Goal: Check status: Check status

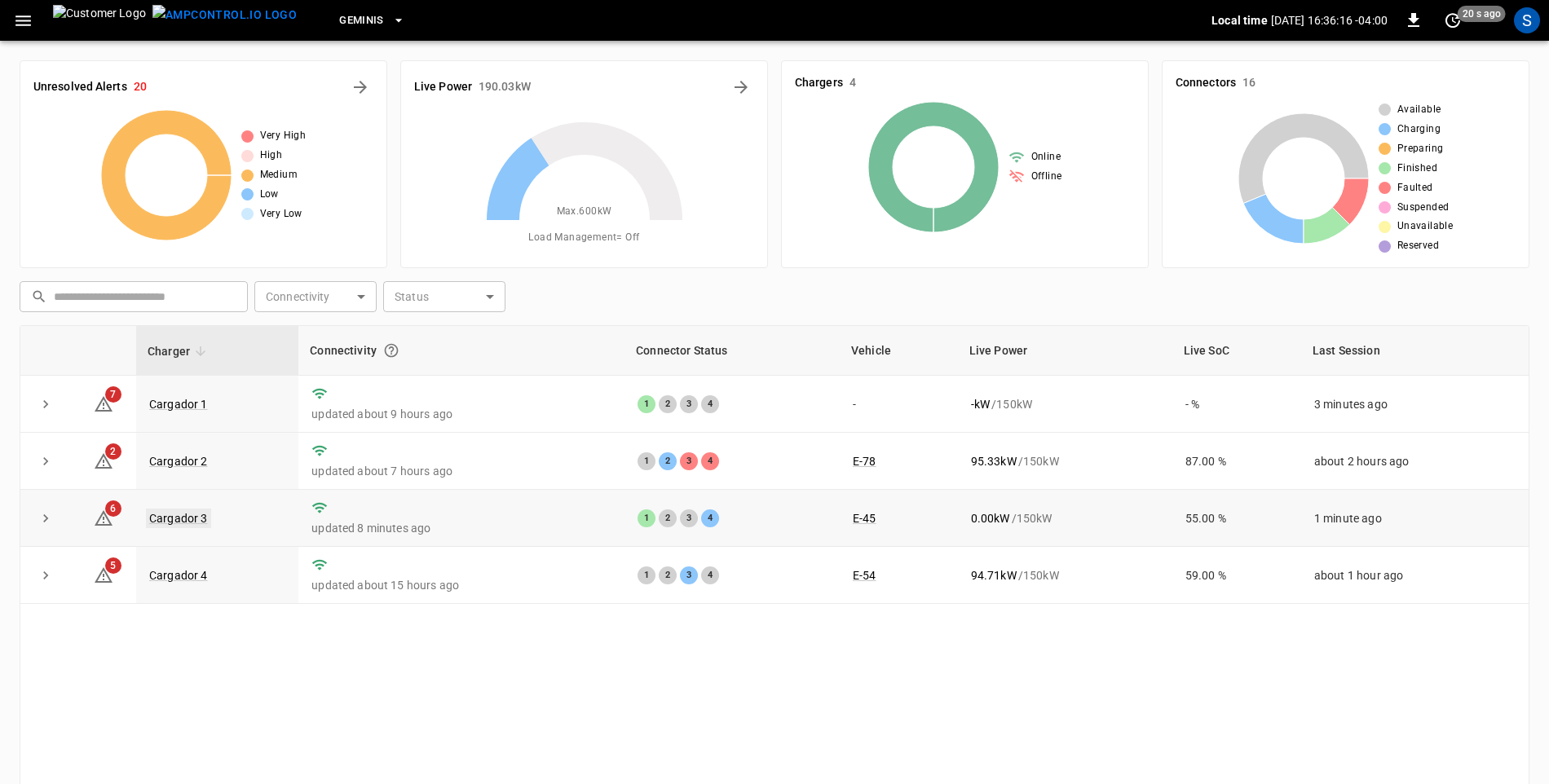
click at [183, 514] on link "Cargador 3" at bounding box center [178, 518] width 65 height 20
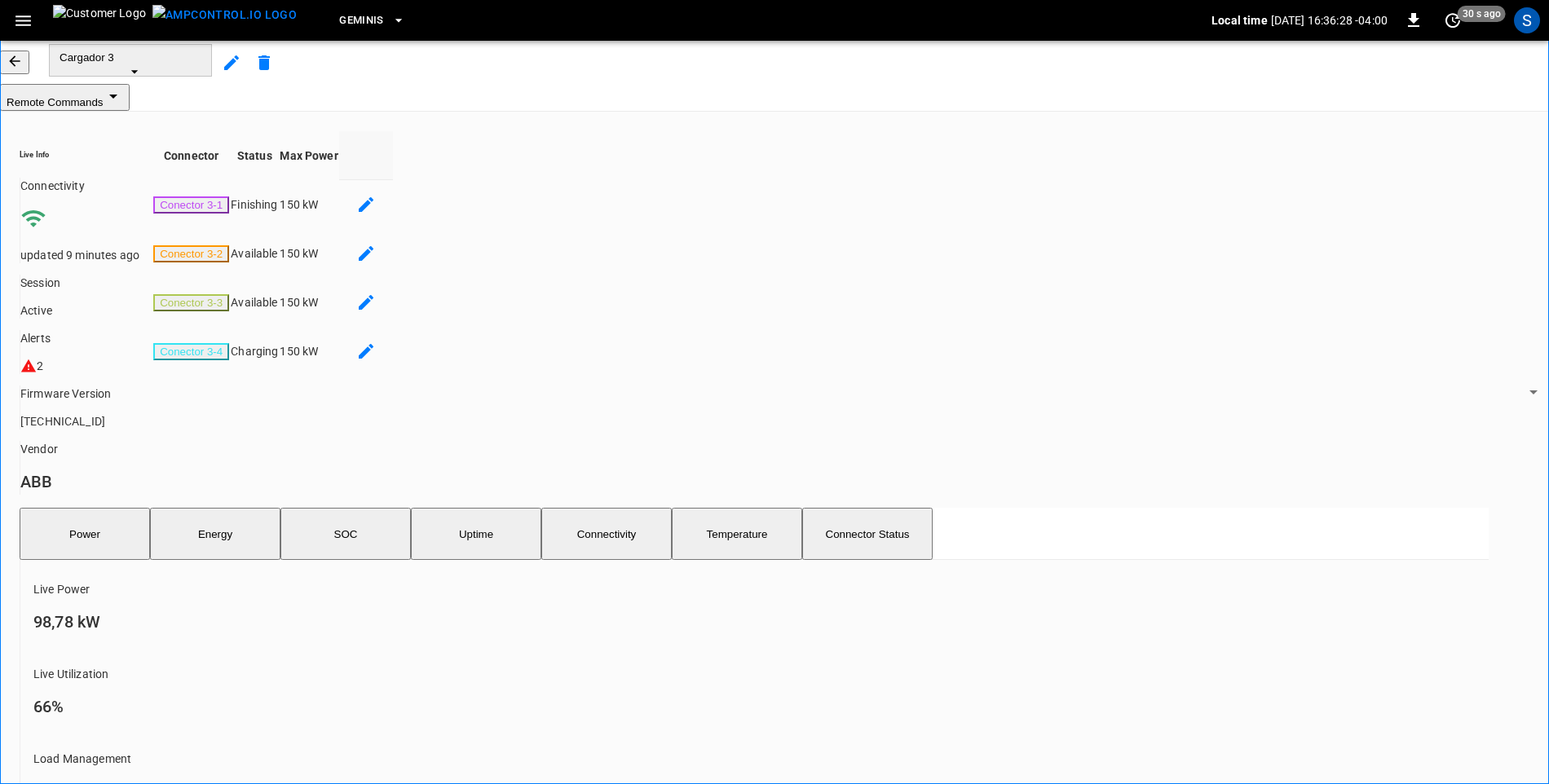
click at [23, 70] on icon "button" at bounding box center [14, 60] width 16 height 16
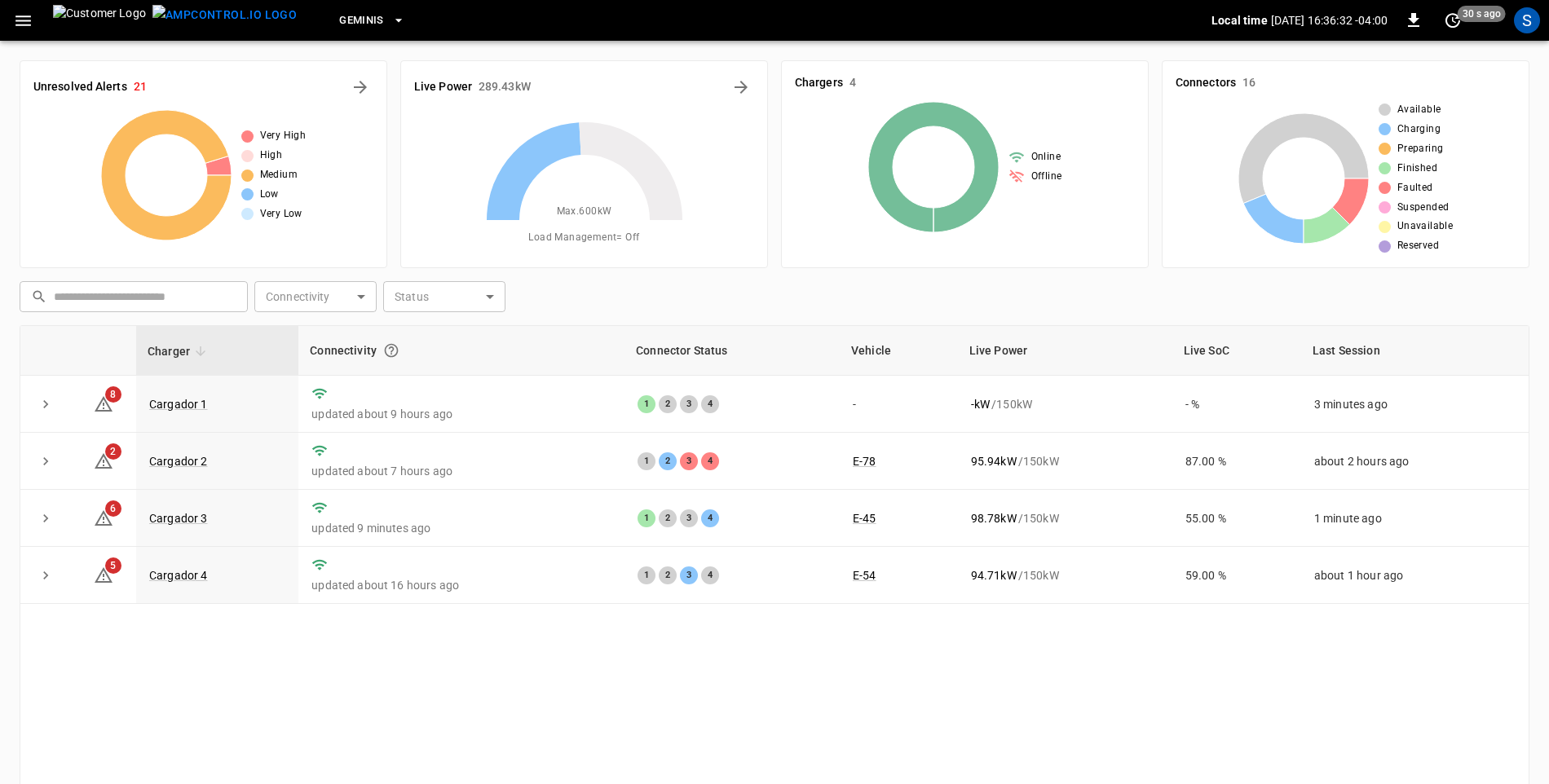
click at [28, 20] on icon "button" at bounding box center [23, 20] width 15 height 10
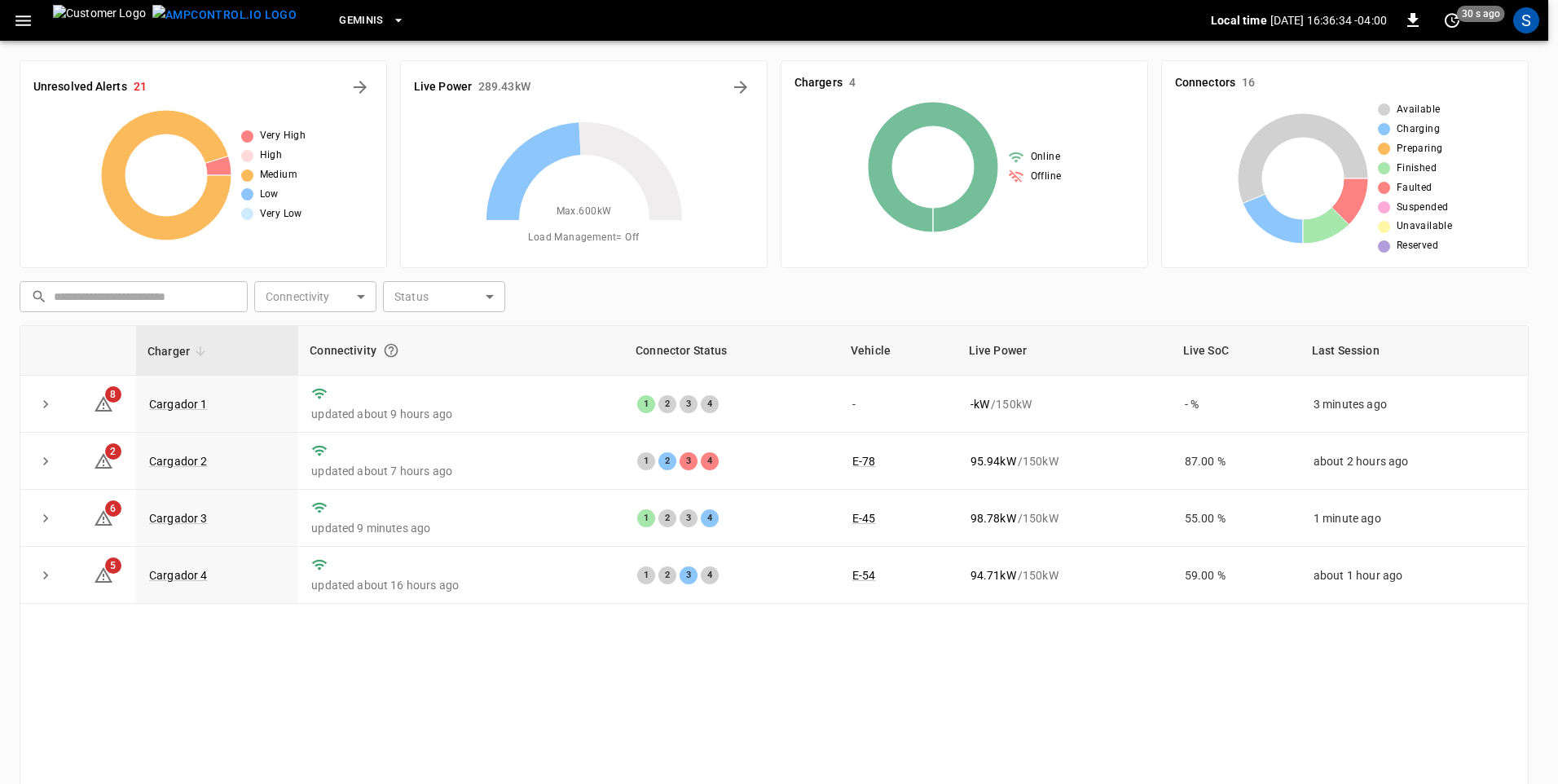
click at [680, 663] on div at bounding box center [779, 392] width 1558 height 784
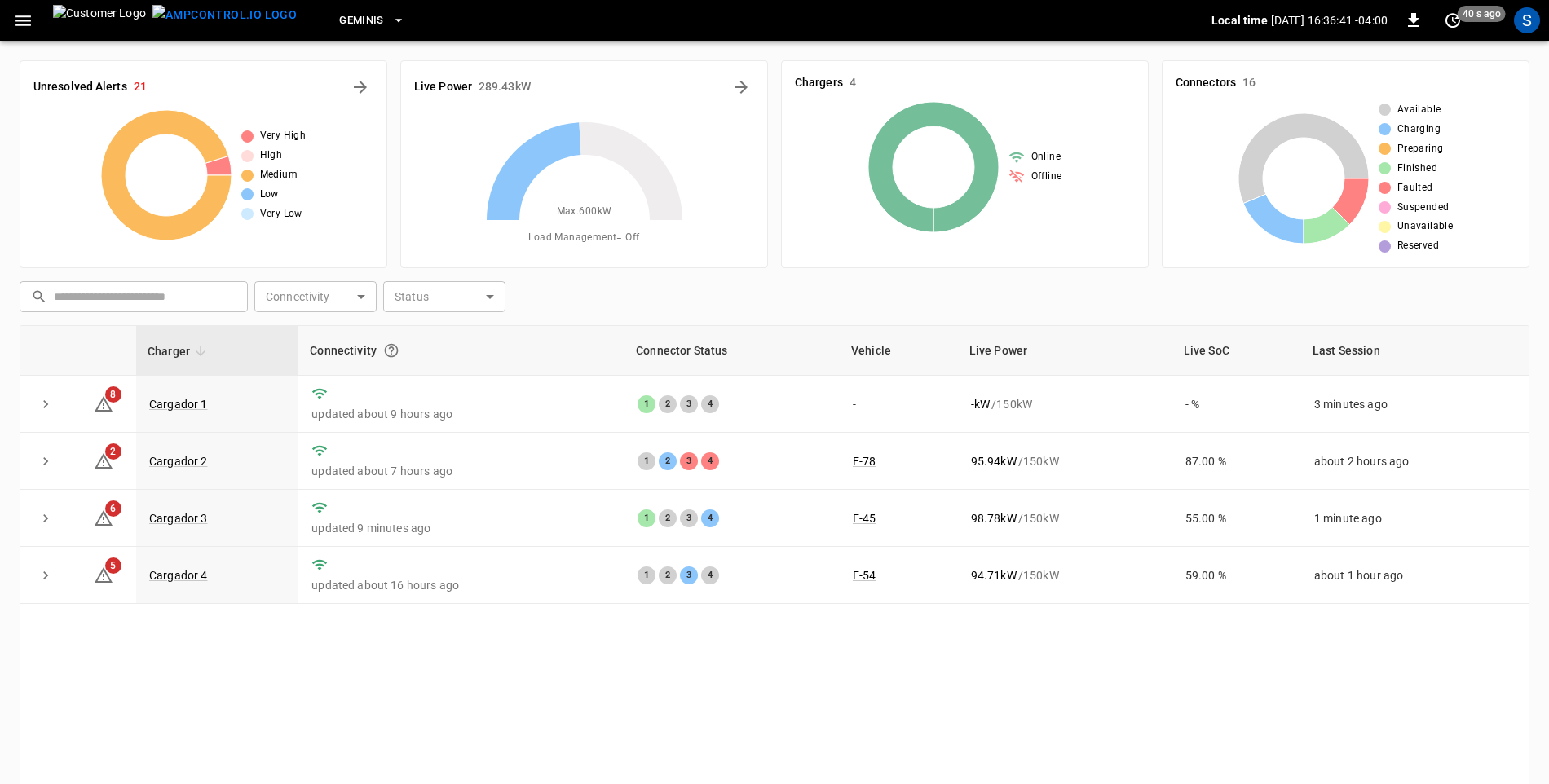
click at [23, 21] on icon "button" at bounding box center [23, 20] width 20 height 20
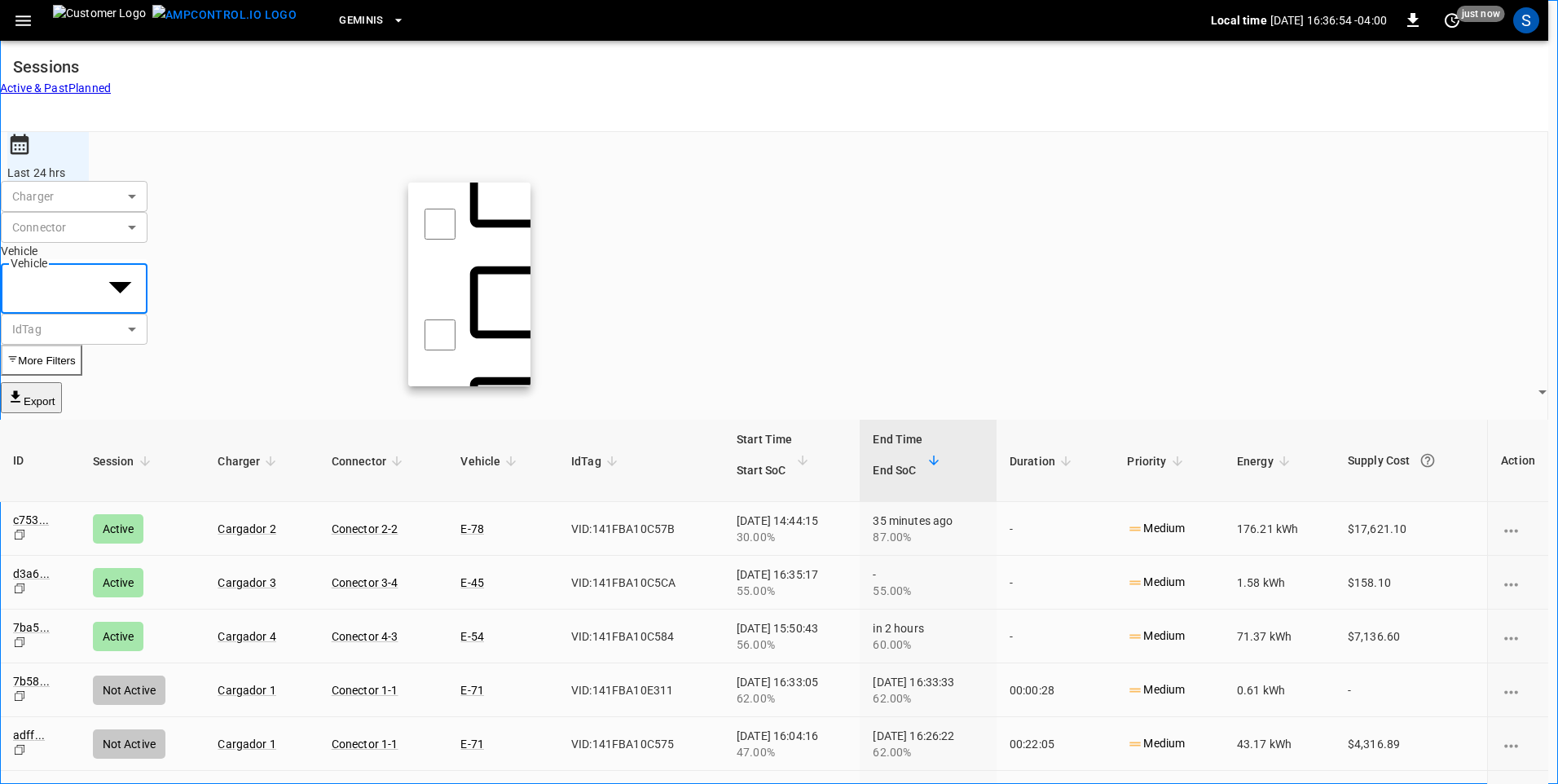
scroll to position [896, 0]
drag, startPoint x: 489, startPoint y: 307, endPoint x: 477, endPoint y: 308, distance: 12.0
type input "**********"
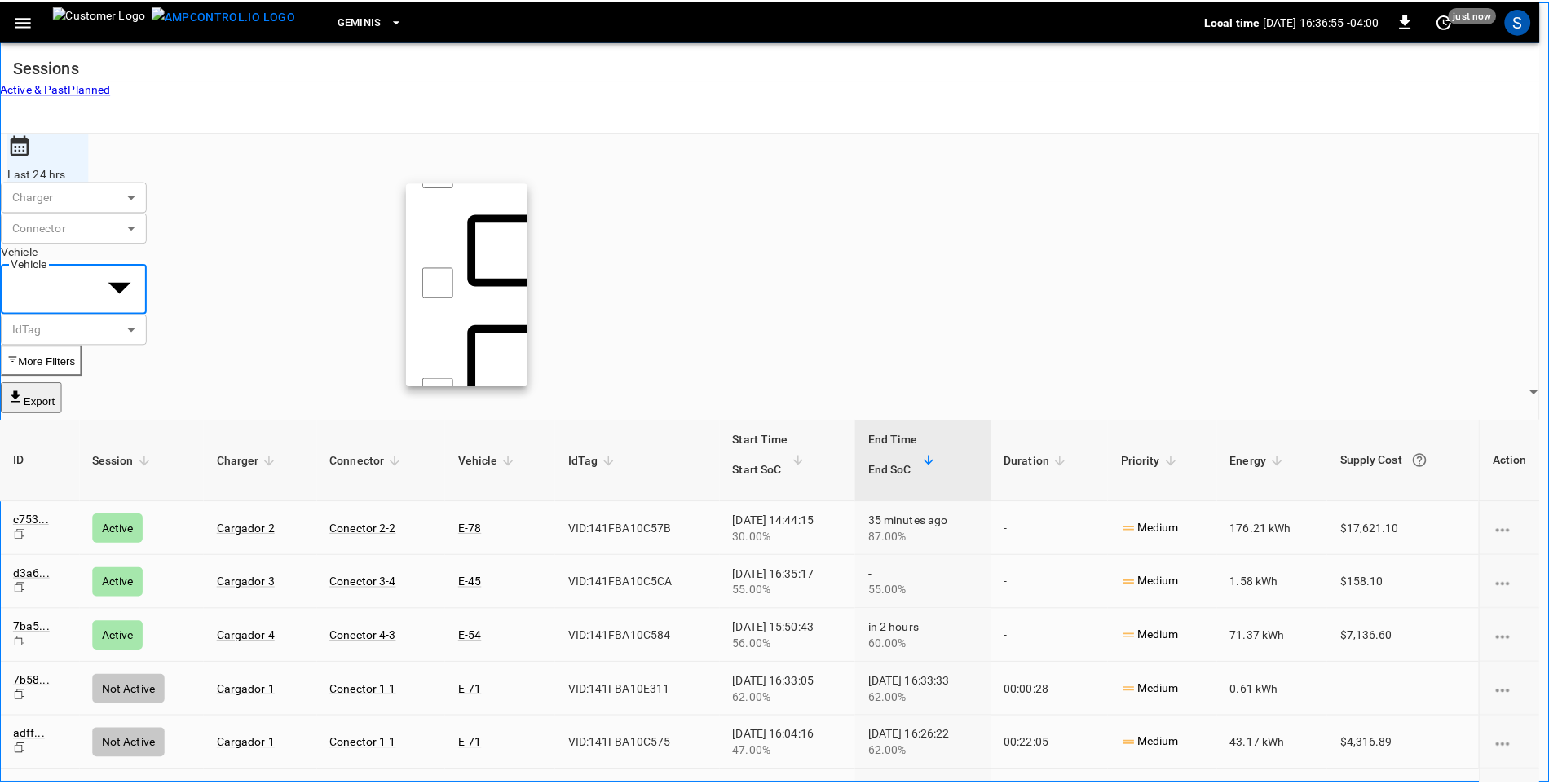
scroll to position [0, 0]
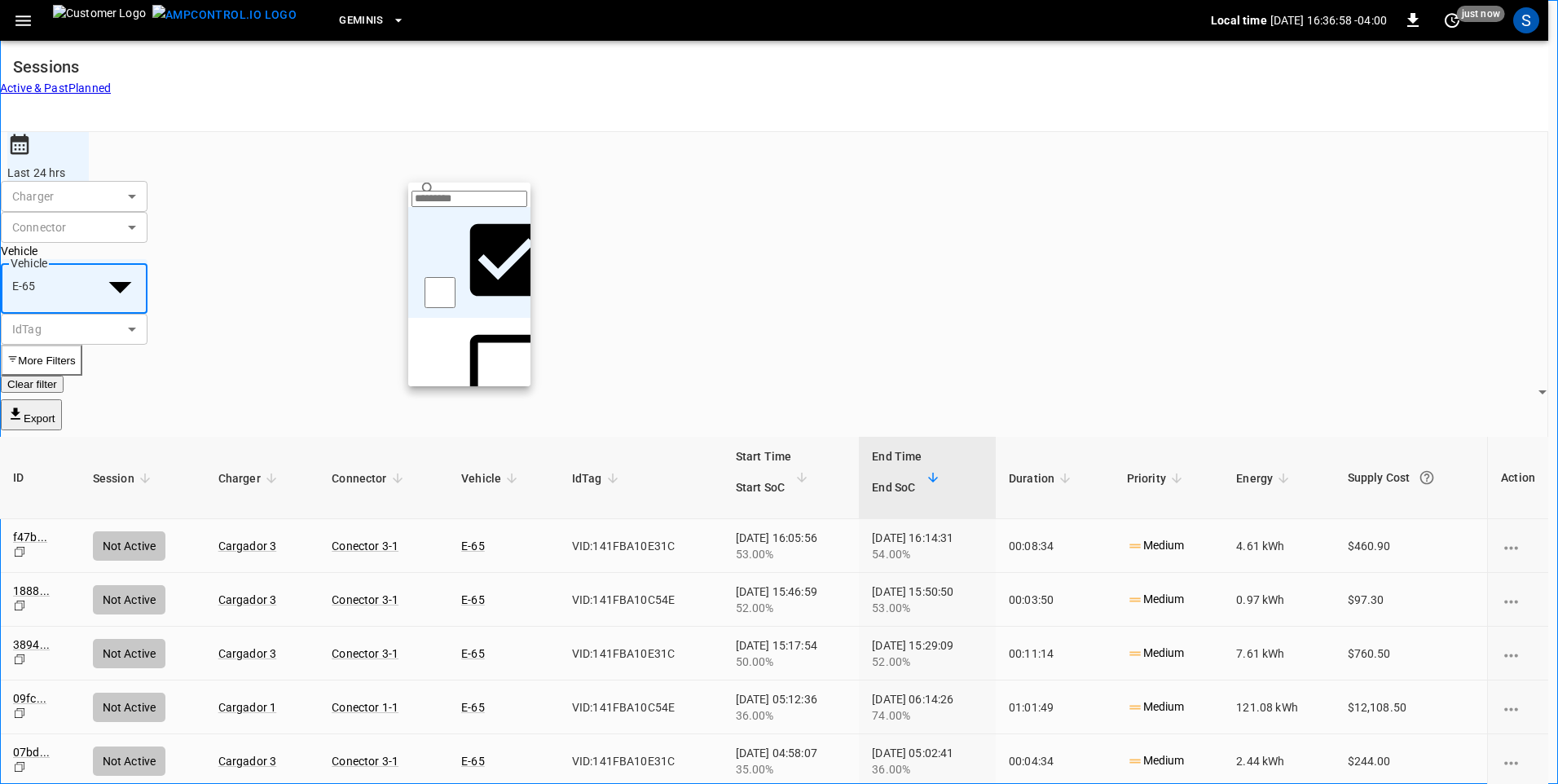
click at [805, 731] on div at bounding box center [779, 392] width 1558 height 784
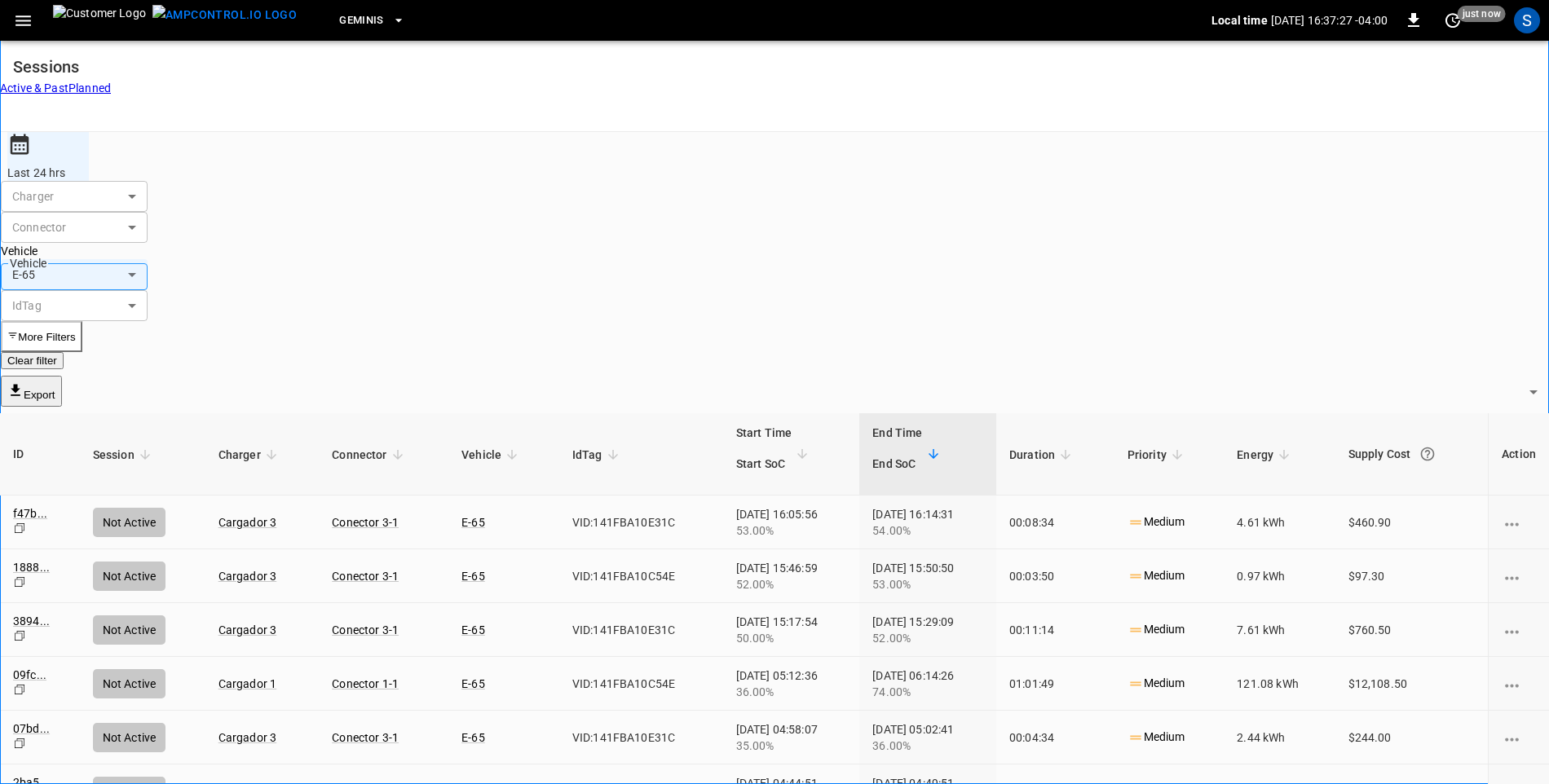
click at [23, 19] on icon "button" at bounding box center [23, 20] width 20 height 20
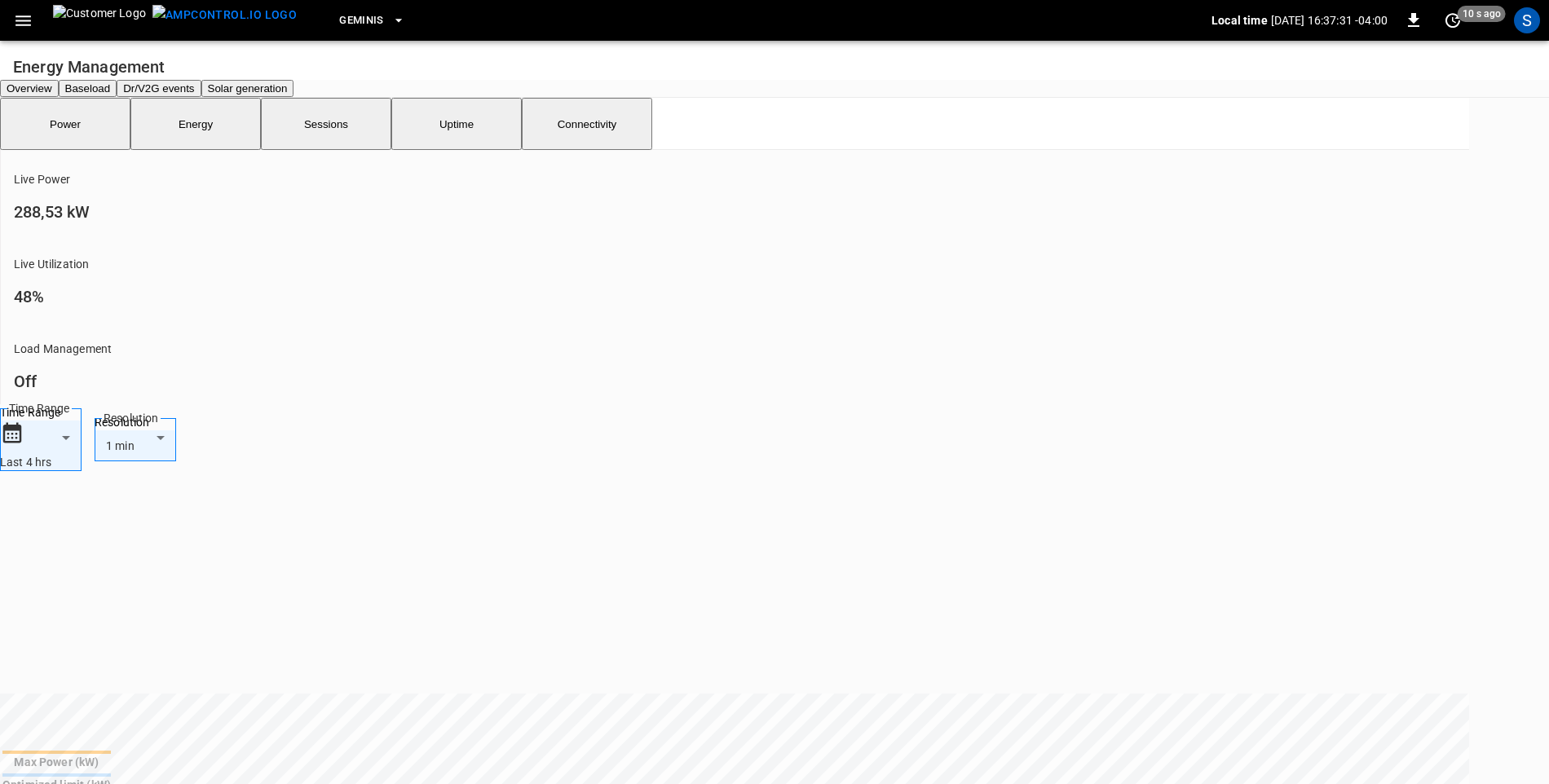
click at [18, 16] on icon "button" at bounding box center [23, 20] width 15 height 10
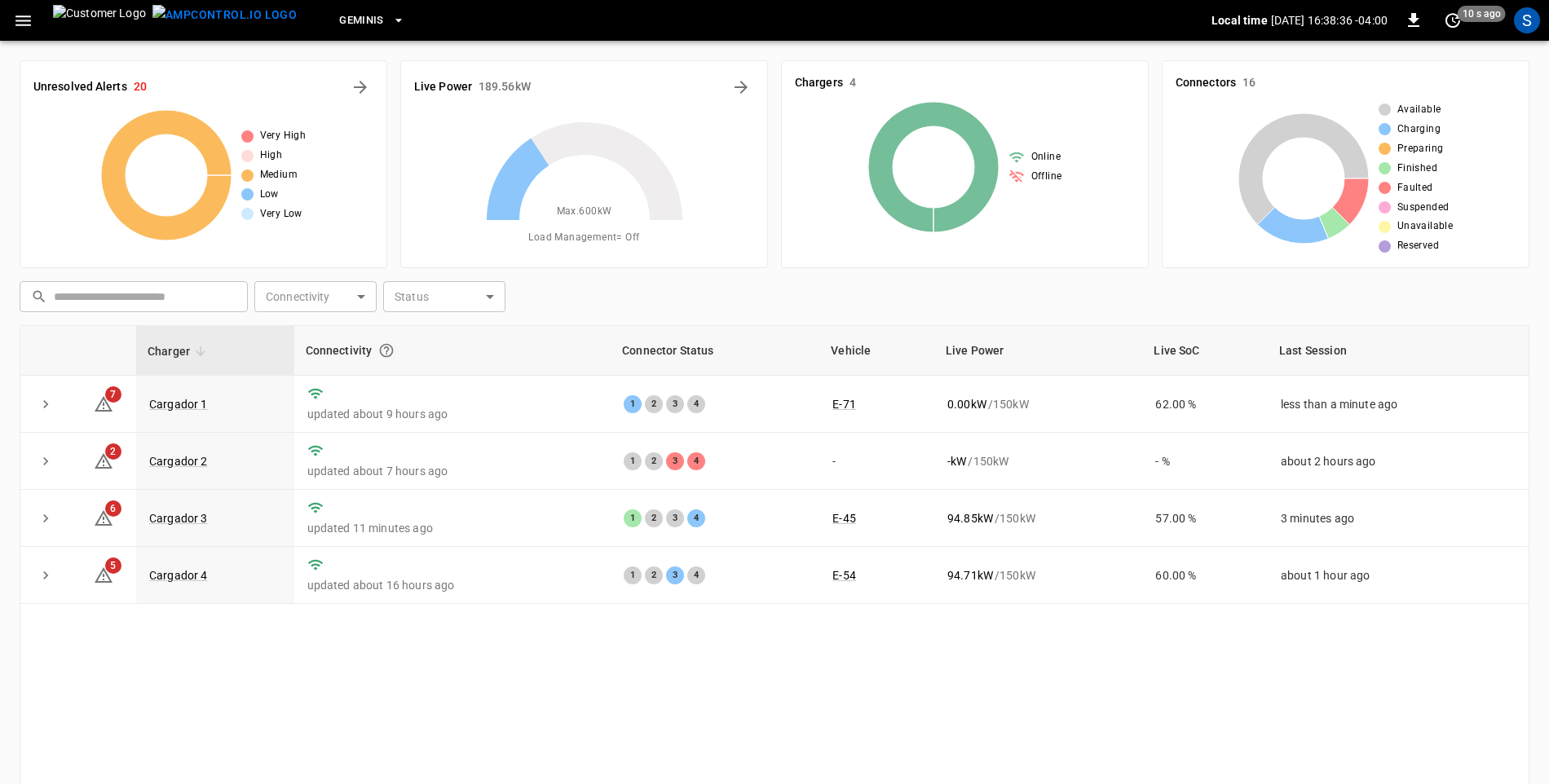
click at [23, 23] on icon "button" at bounding box center [23, 20] width 20 height 20
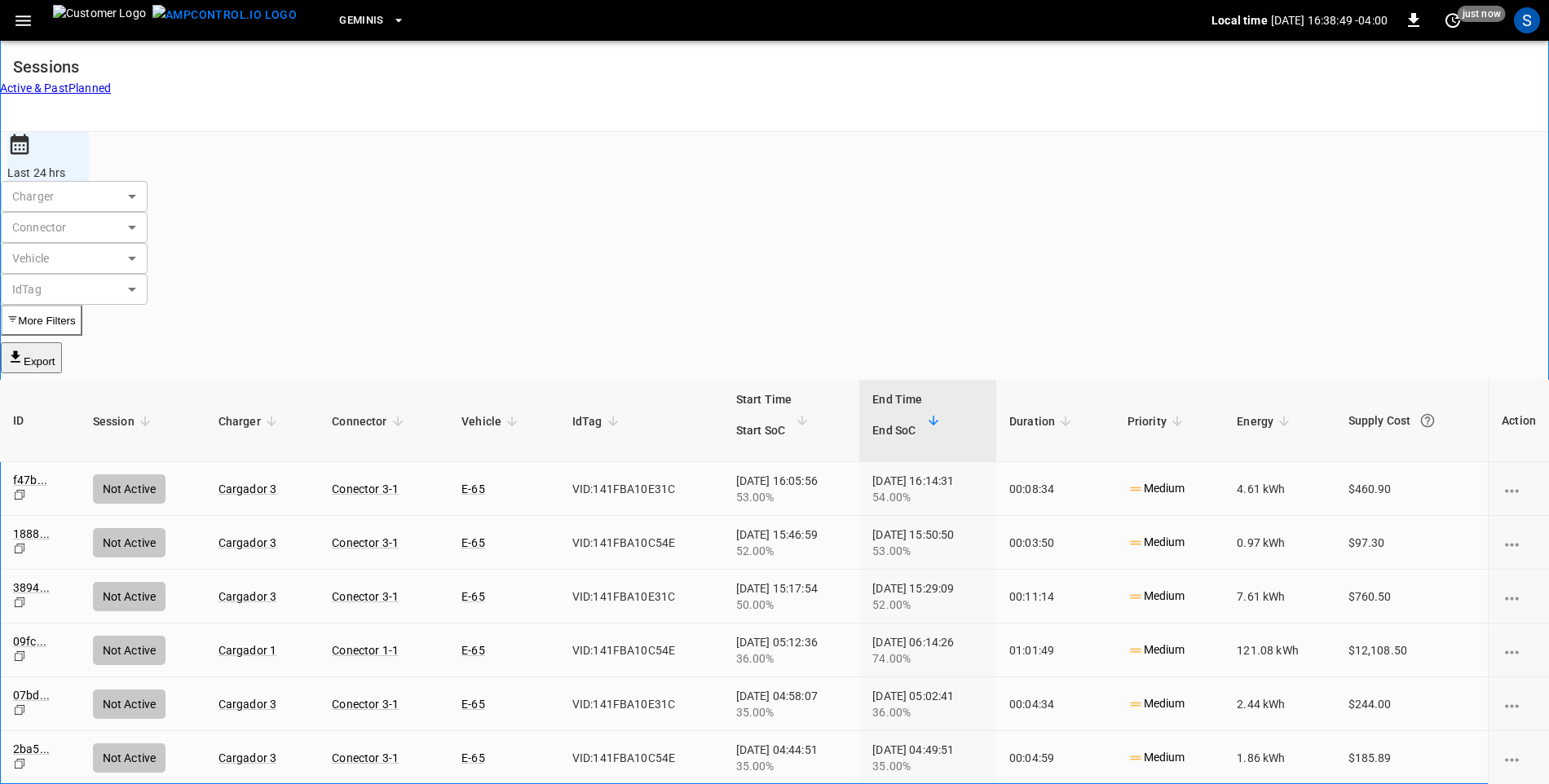
click at [28, 14] on icon "button" at bounding box center [23, 20] width 20 height 20
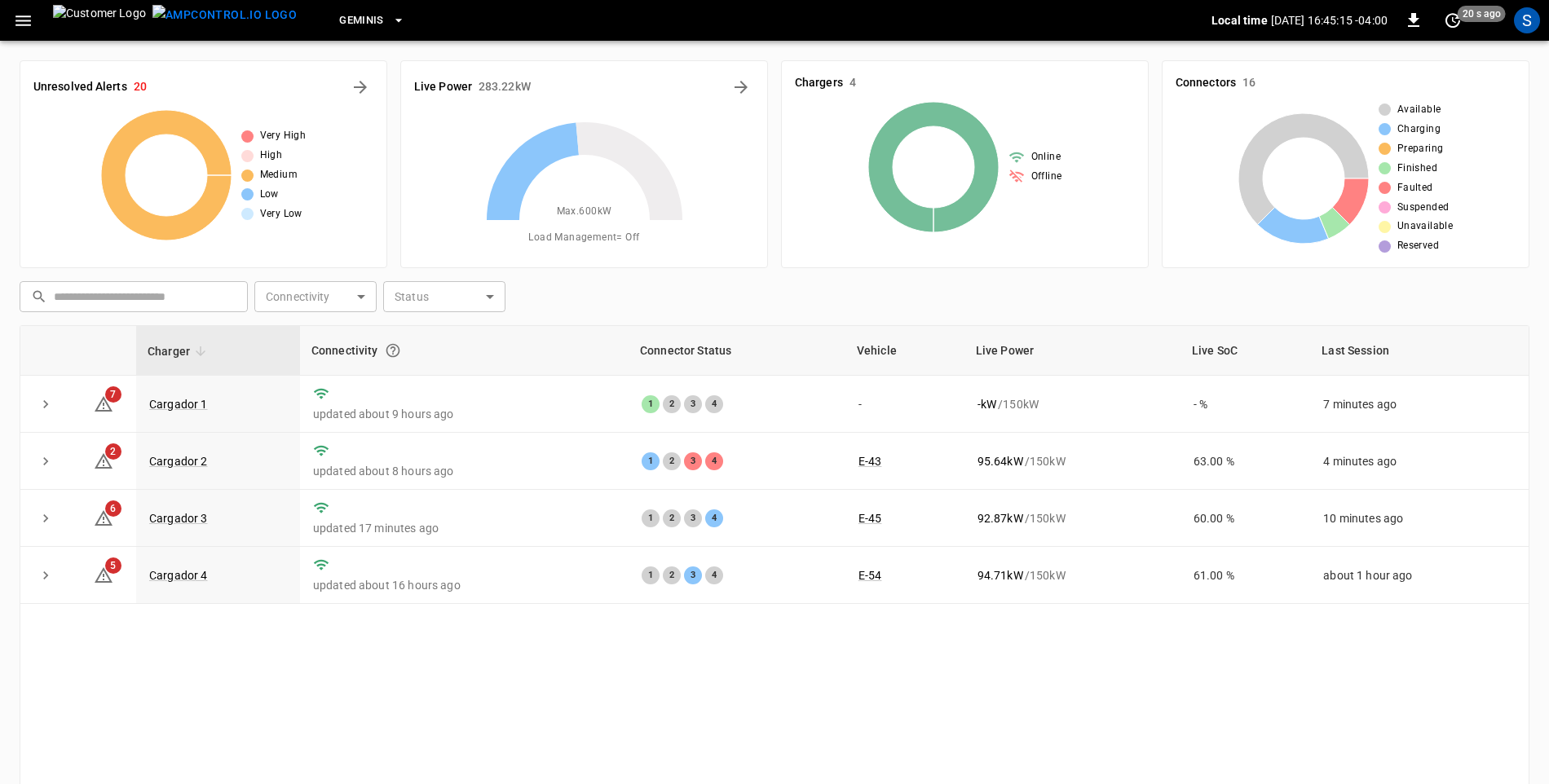
click at [777, 287] on div "​ ​ Connectivity ​ Connectivity Status ​ Status" at bounding box center [771, 293] width 1517 height 37
click at [187, 520] on link "Cargador 3" at bounding box center [178, 518] width 65 height 20
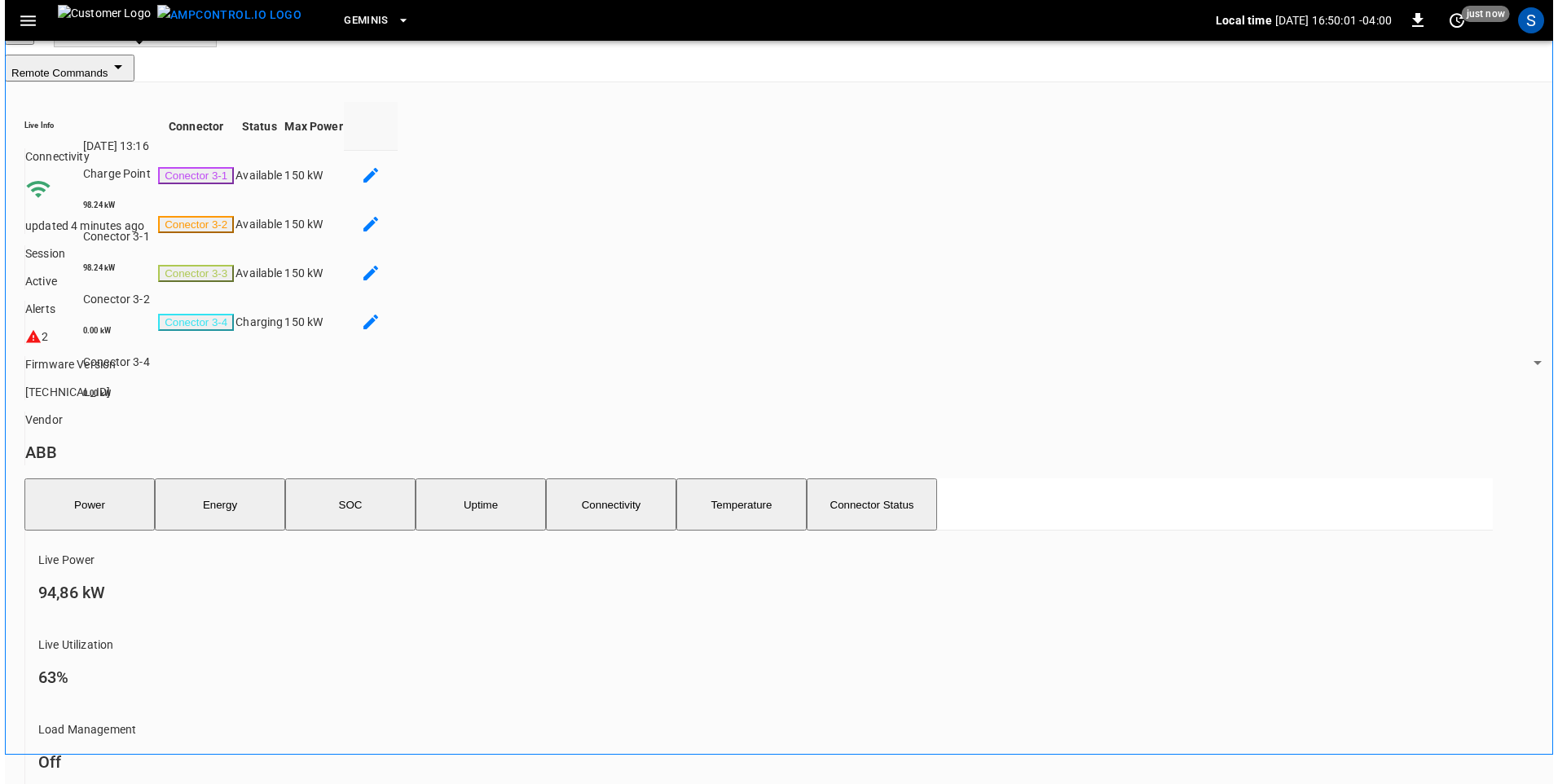
scroll to position [82, 0]
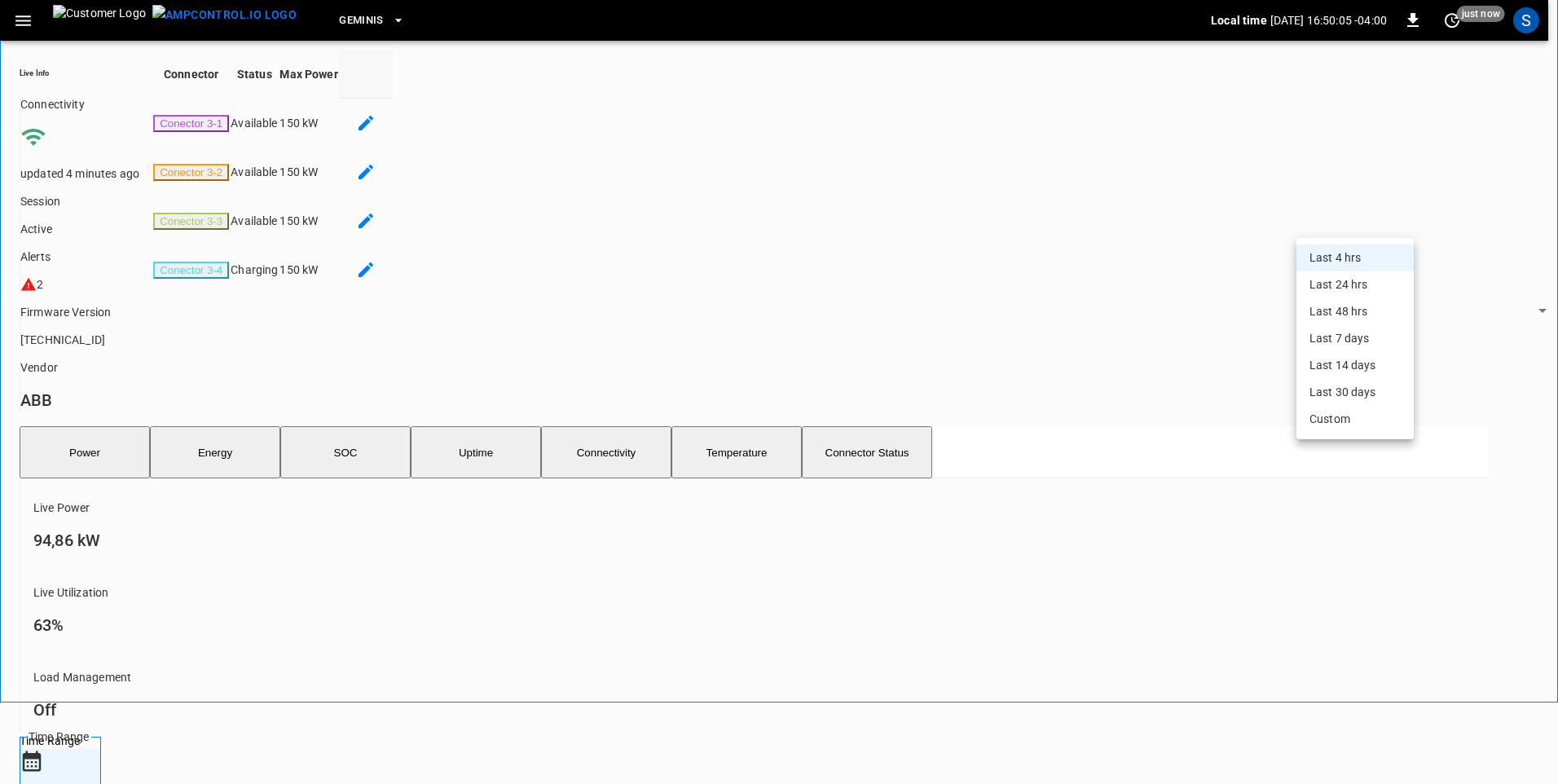
click at [1375, 298] on li "Last 24 hrs" at bounding box center [1355, 285] width 117 height 27
type input "**********"
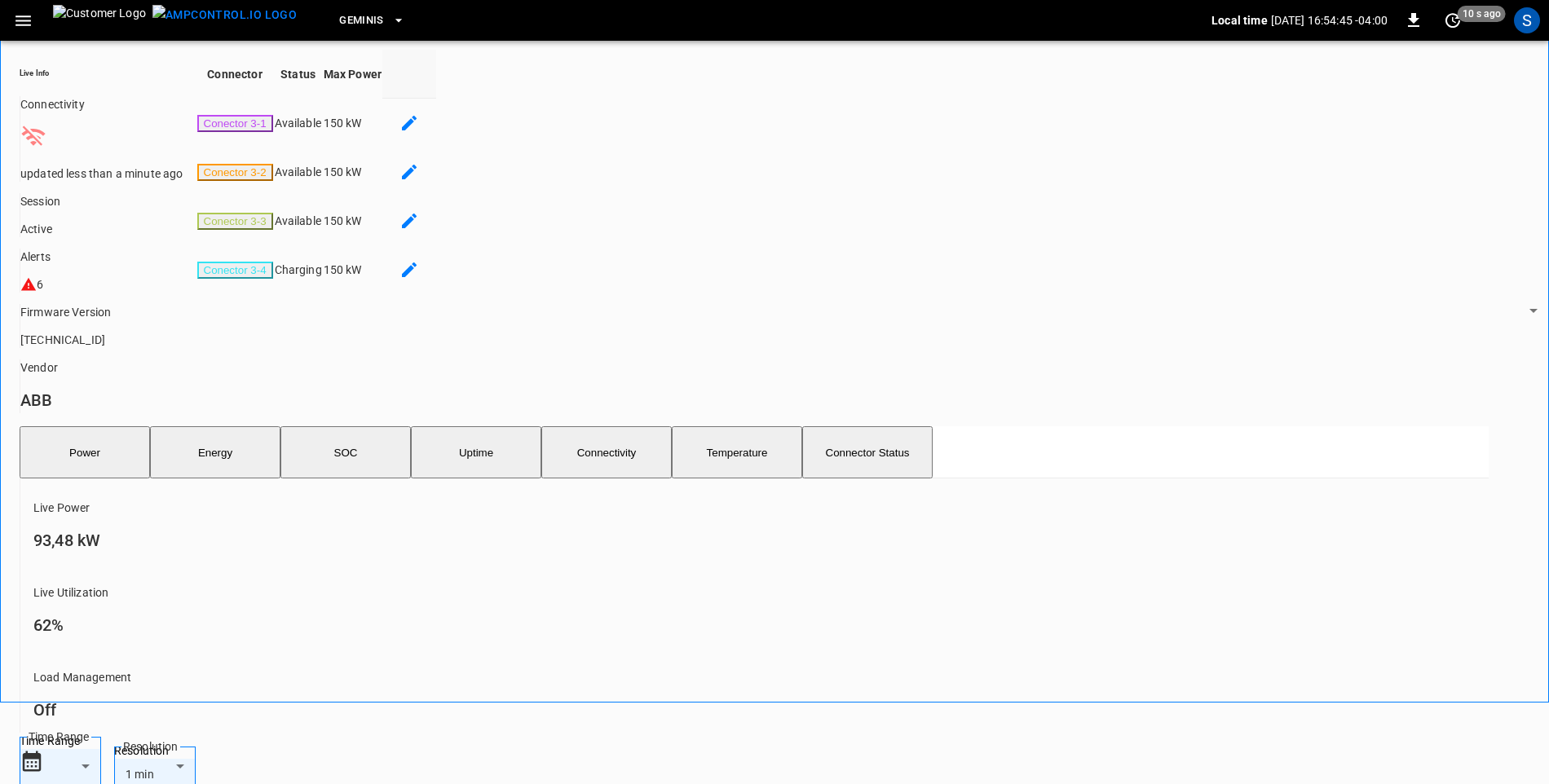
click at [16, 23] on icon "button" at bounding box center [23, 20] width 20 height 20
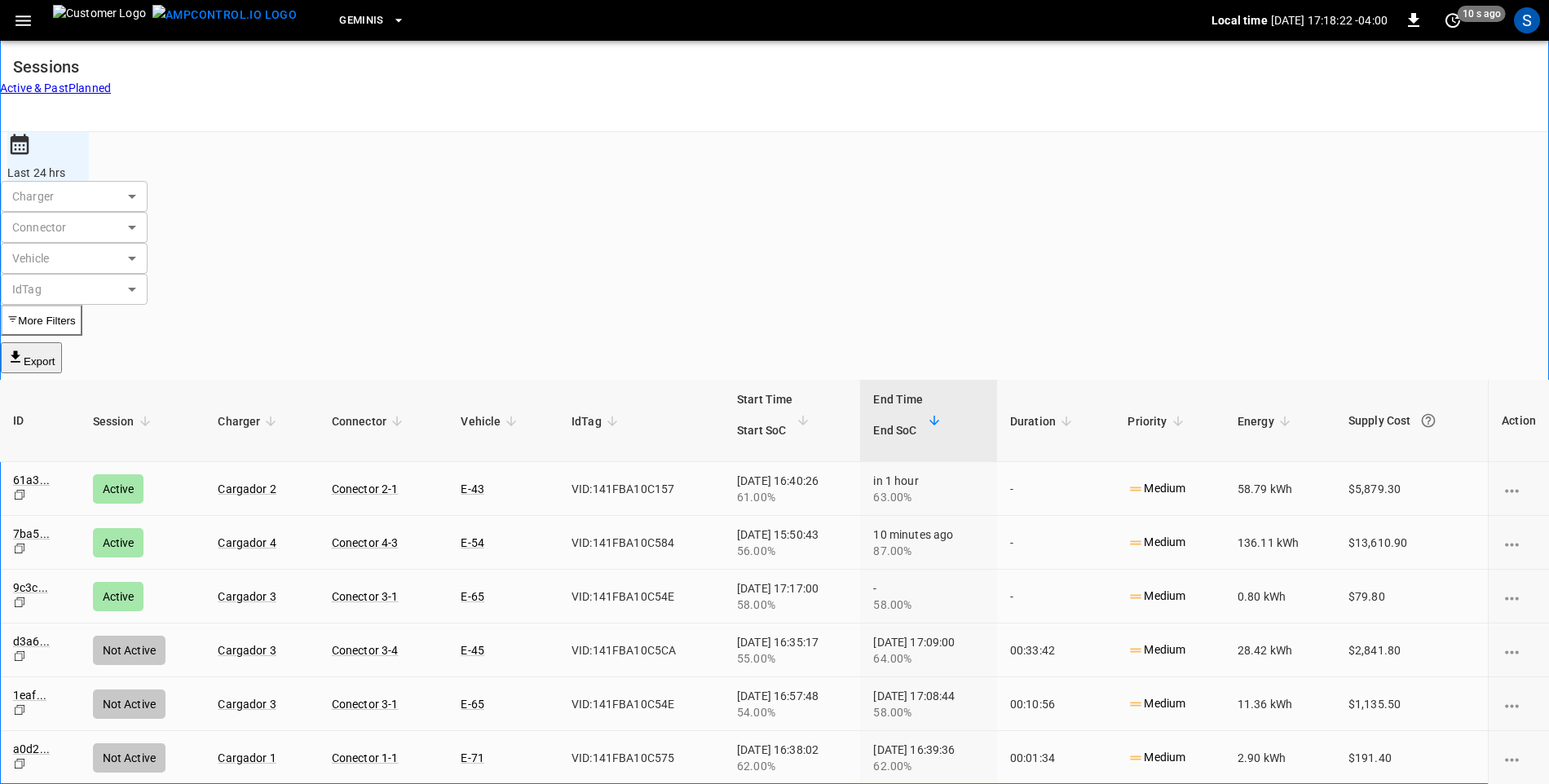
click at [28, 20] on icon "button" at bounding box center [23, 20] width 15 height 10
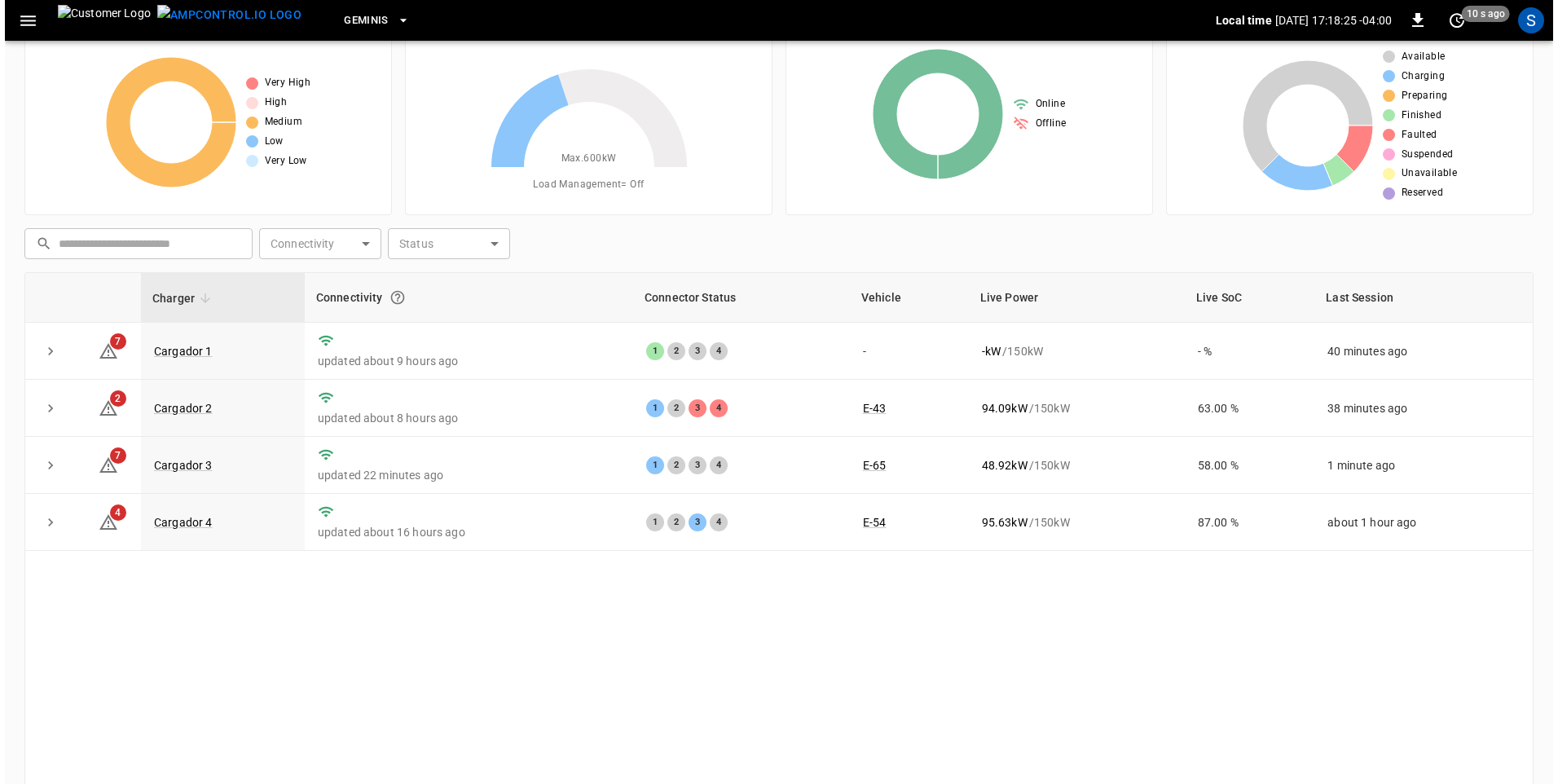
scroll to position [82, 0]
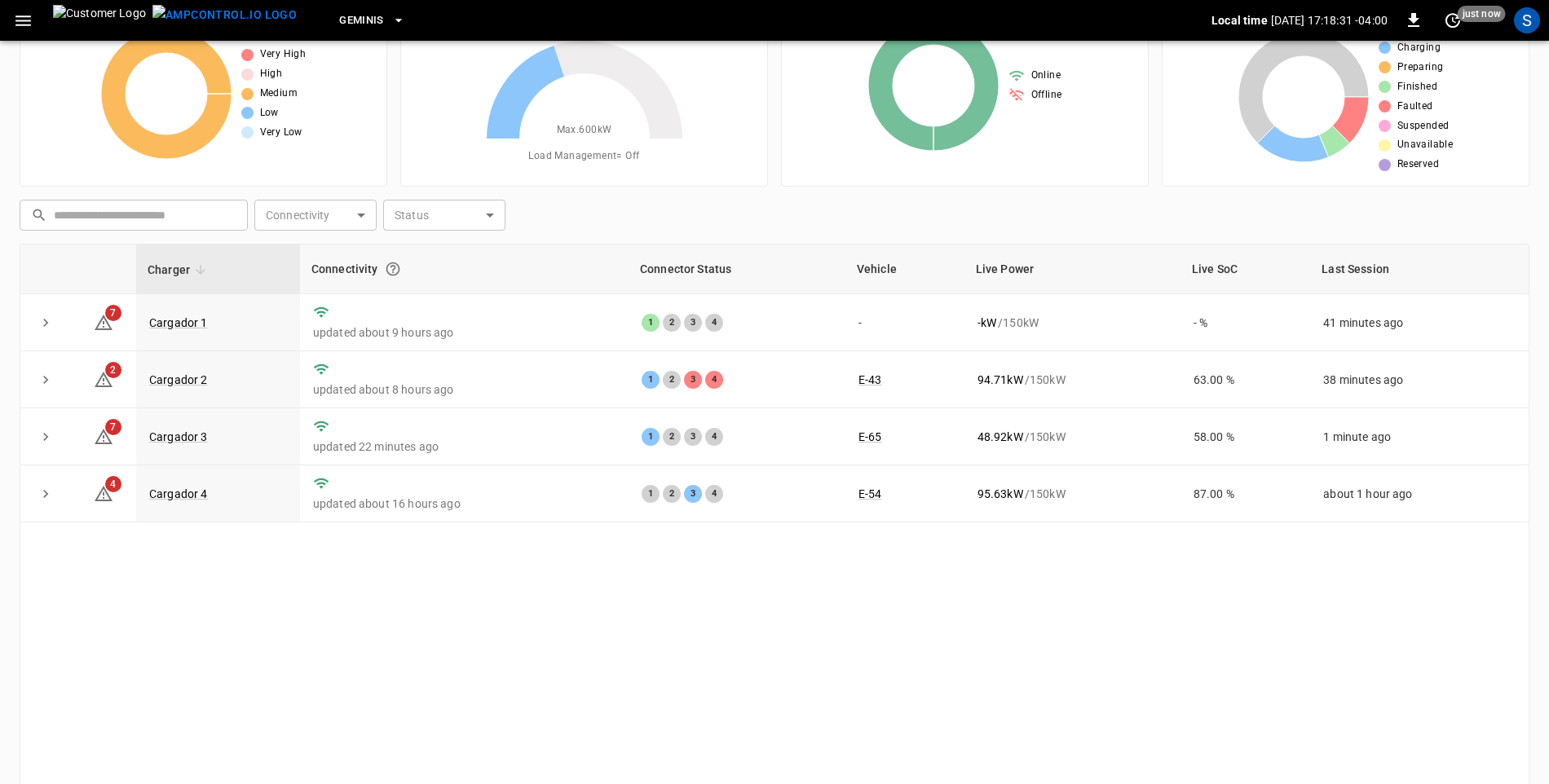
click at [30, 15] on icon "button" at bounding box center [23, 20] width 15 height 10
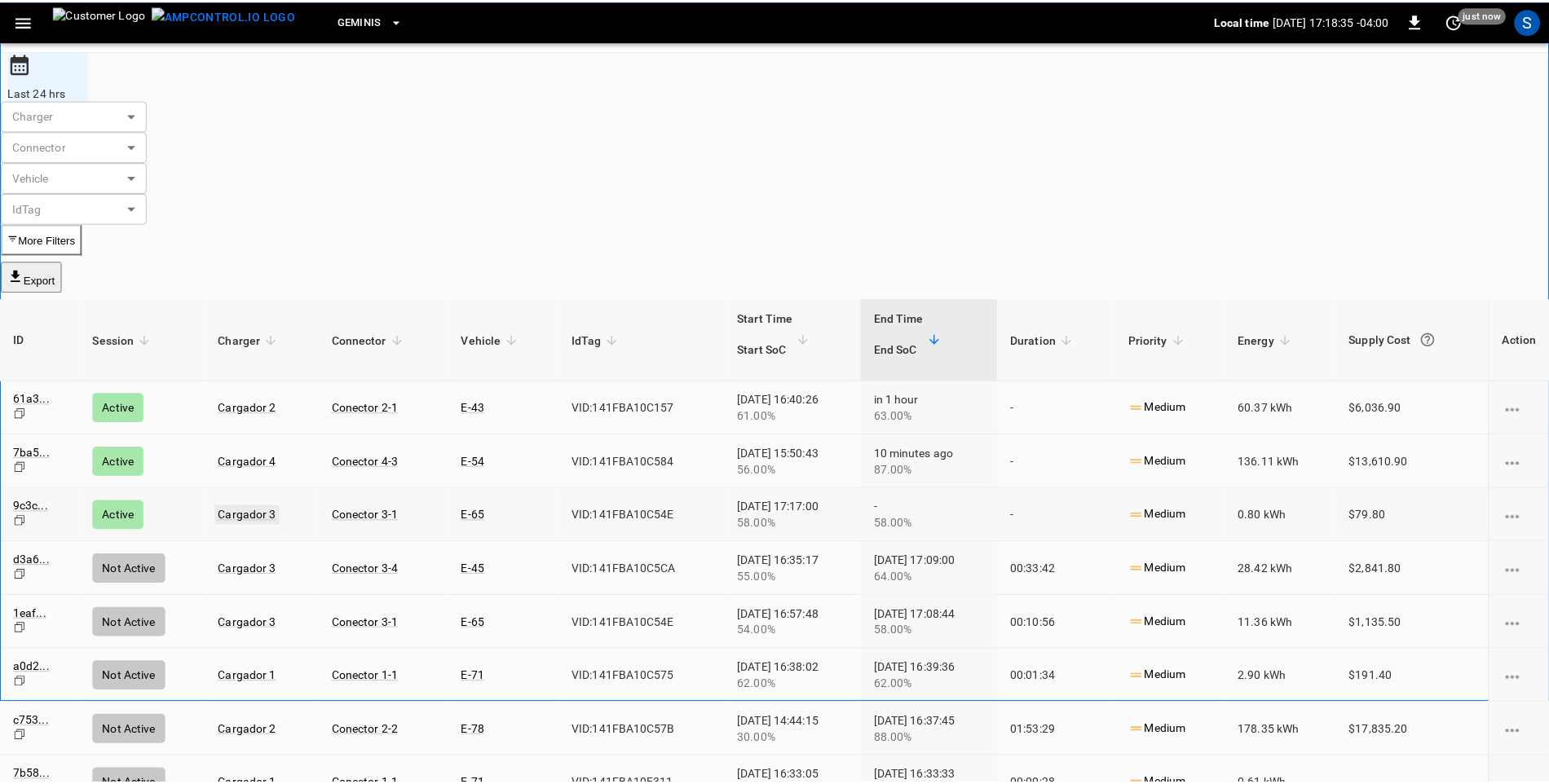
scroll to position [10, 0]
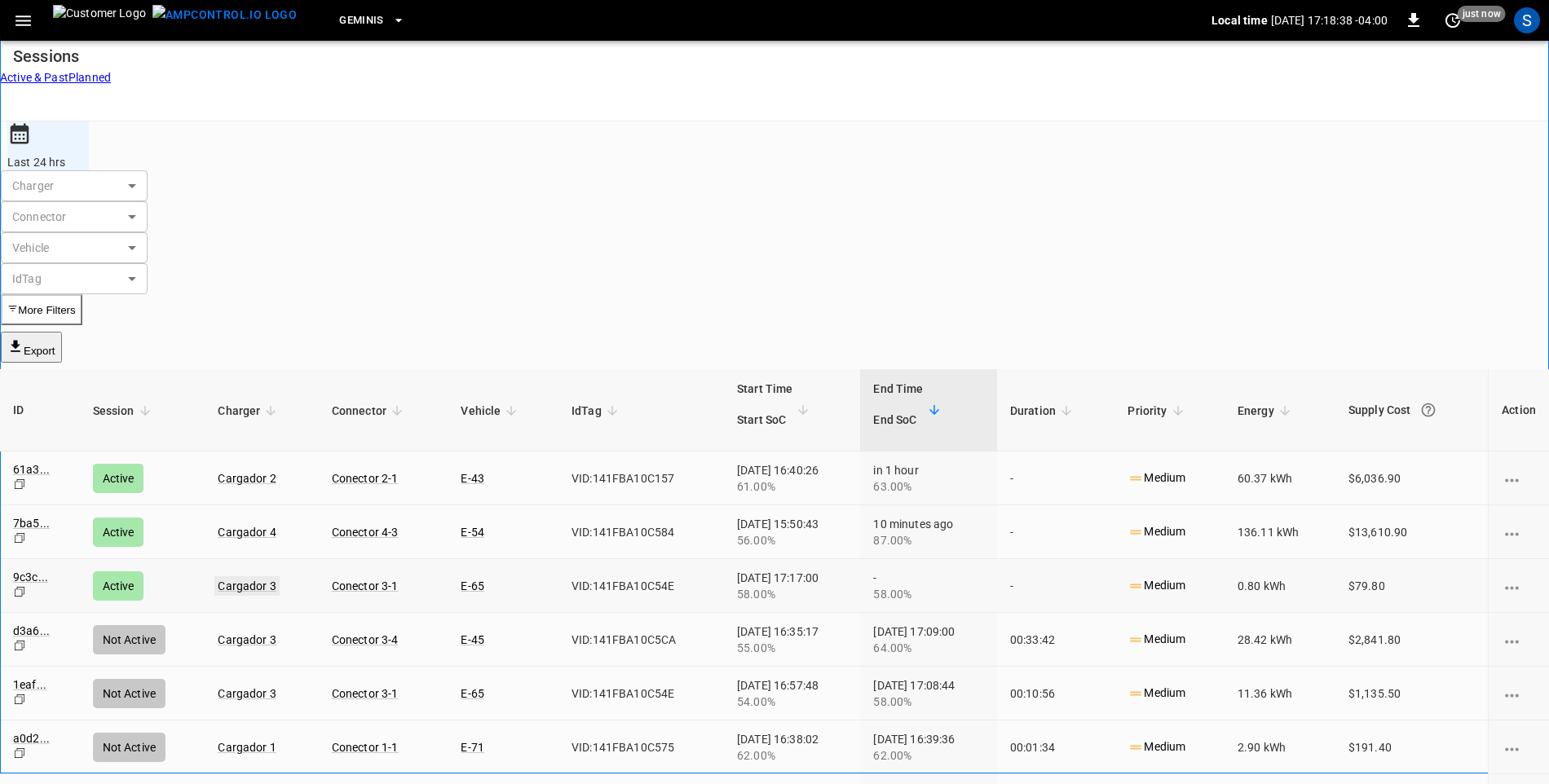
click at [271, 576] on link "Cargador 3" at bounding box center [246, 585] width 65 height 20
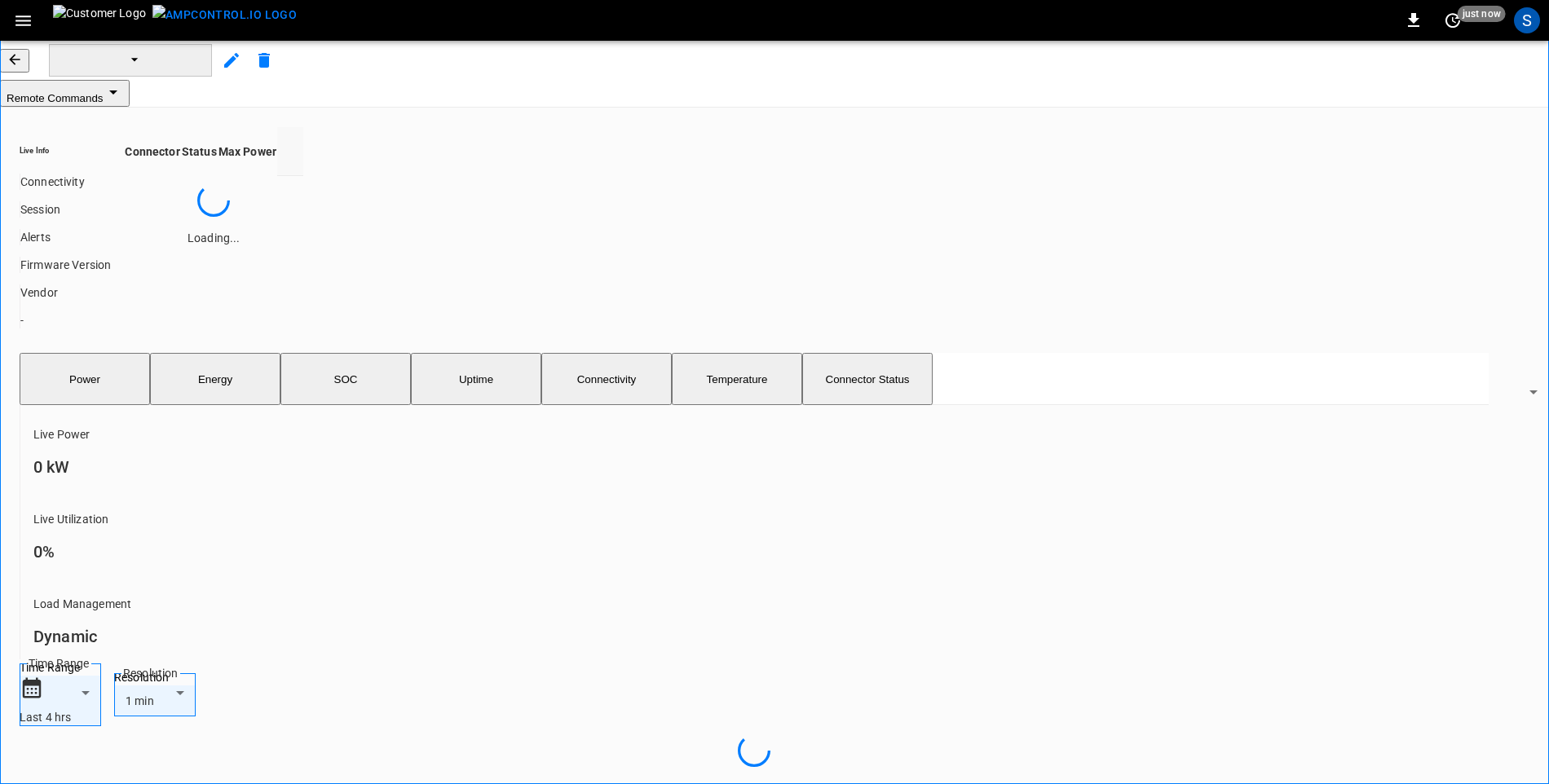
click at [271, 490] on div "Live Utilization 0%" at bounding box center [754, 533] width 1469 height 85
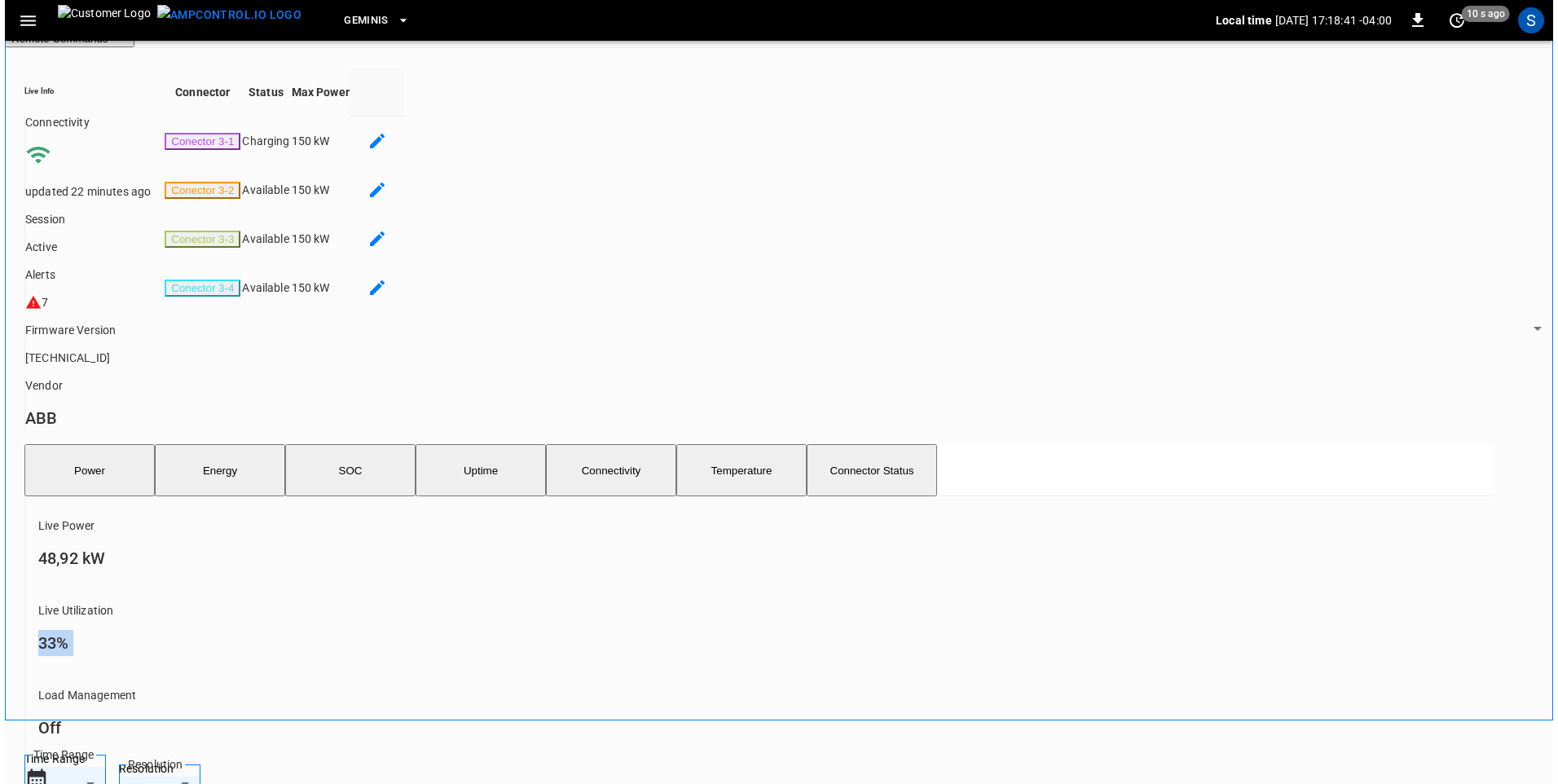
scroll to position [82, 0]
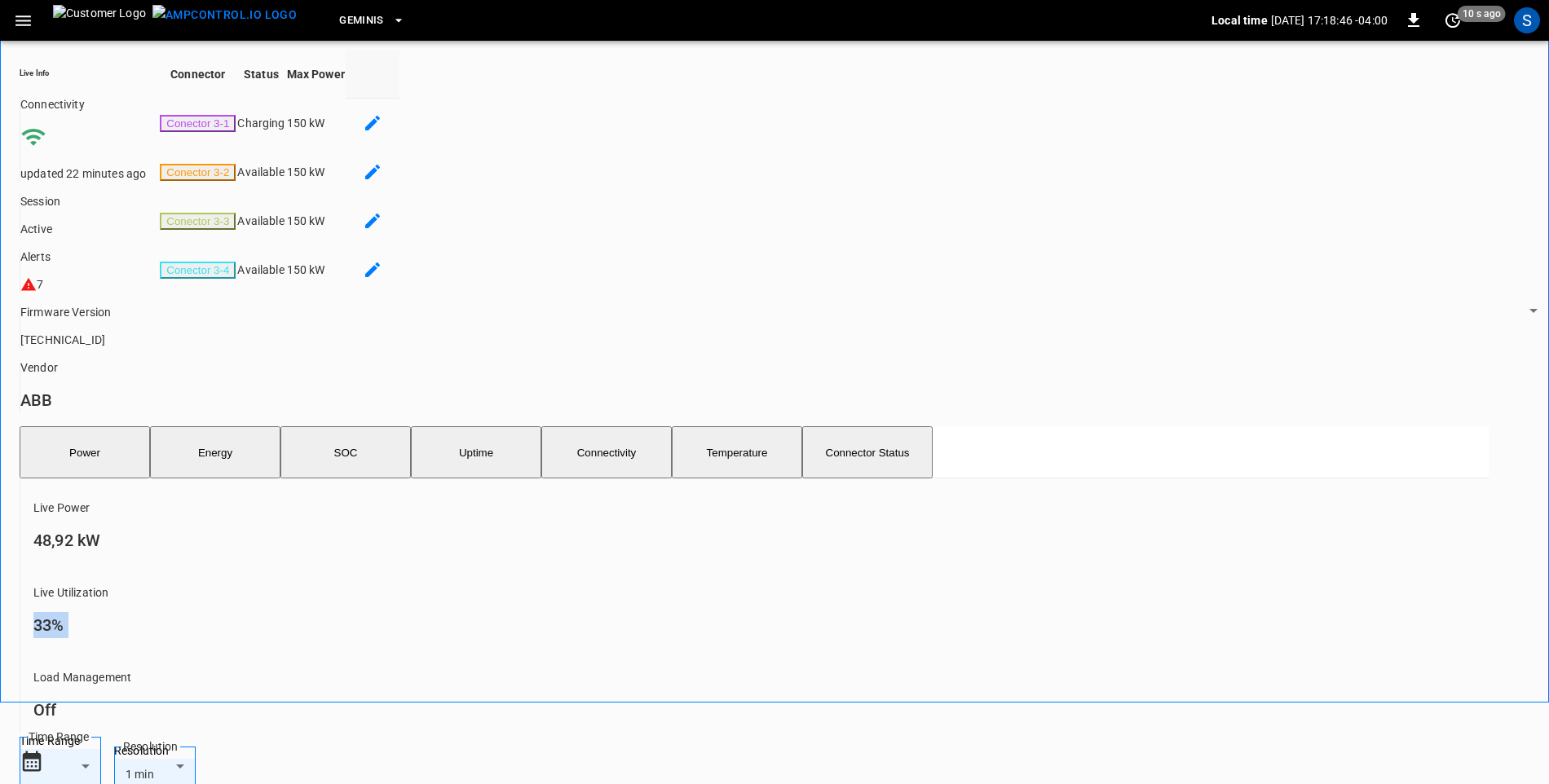
click at [30, 25] on icon "button" at bounding box center [23, 20] width 15 height 10
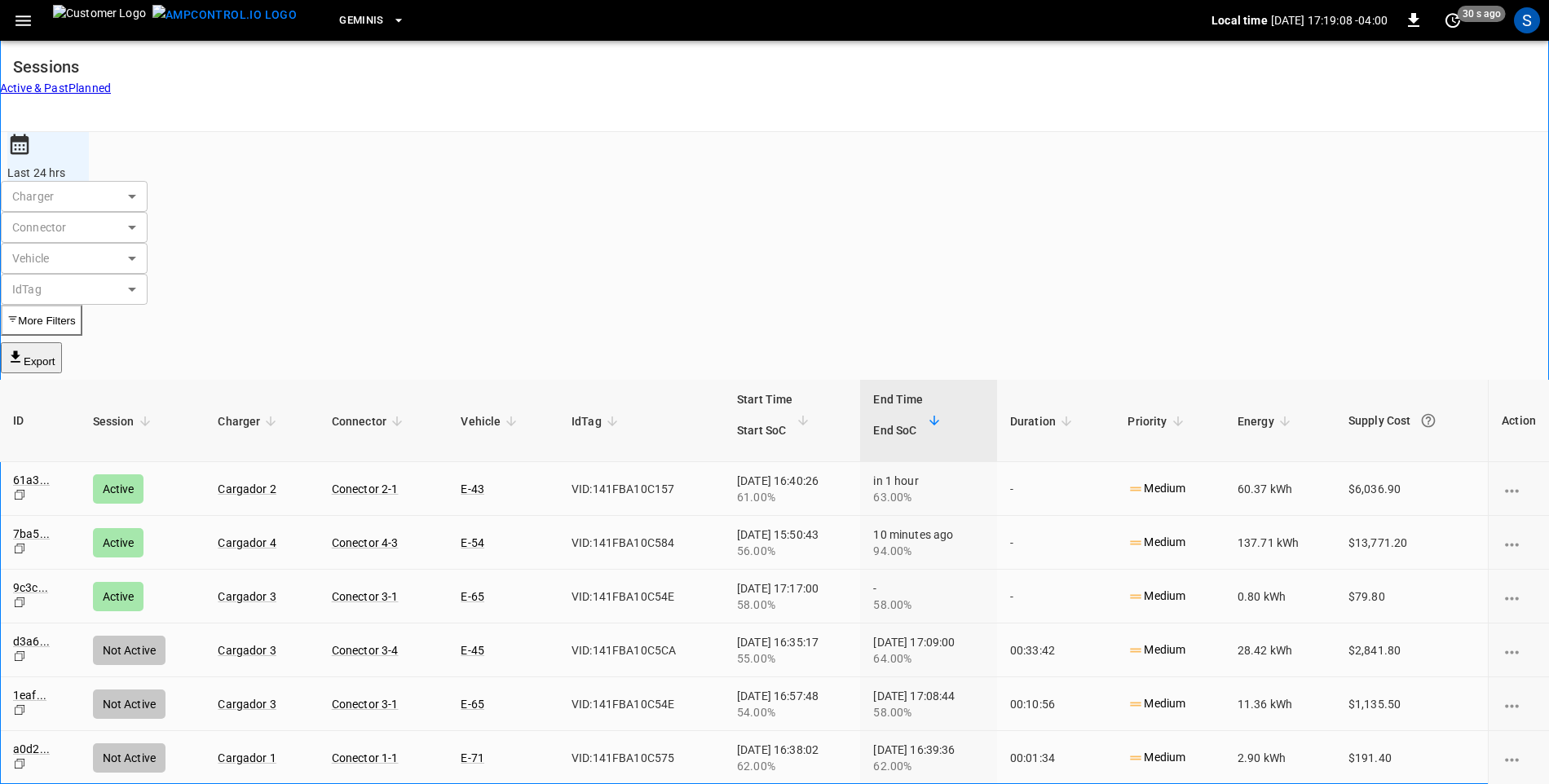
click at [15, 15] on icon "button" at bounding box center [23, 20] width 20 height 20
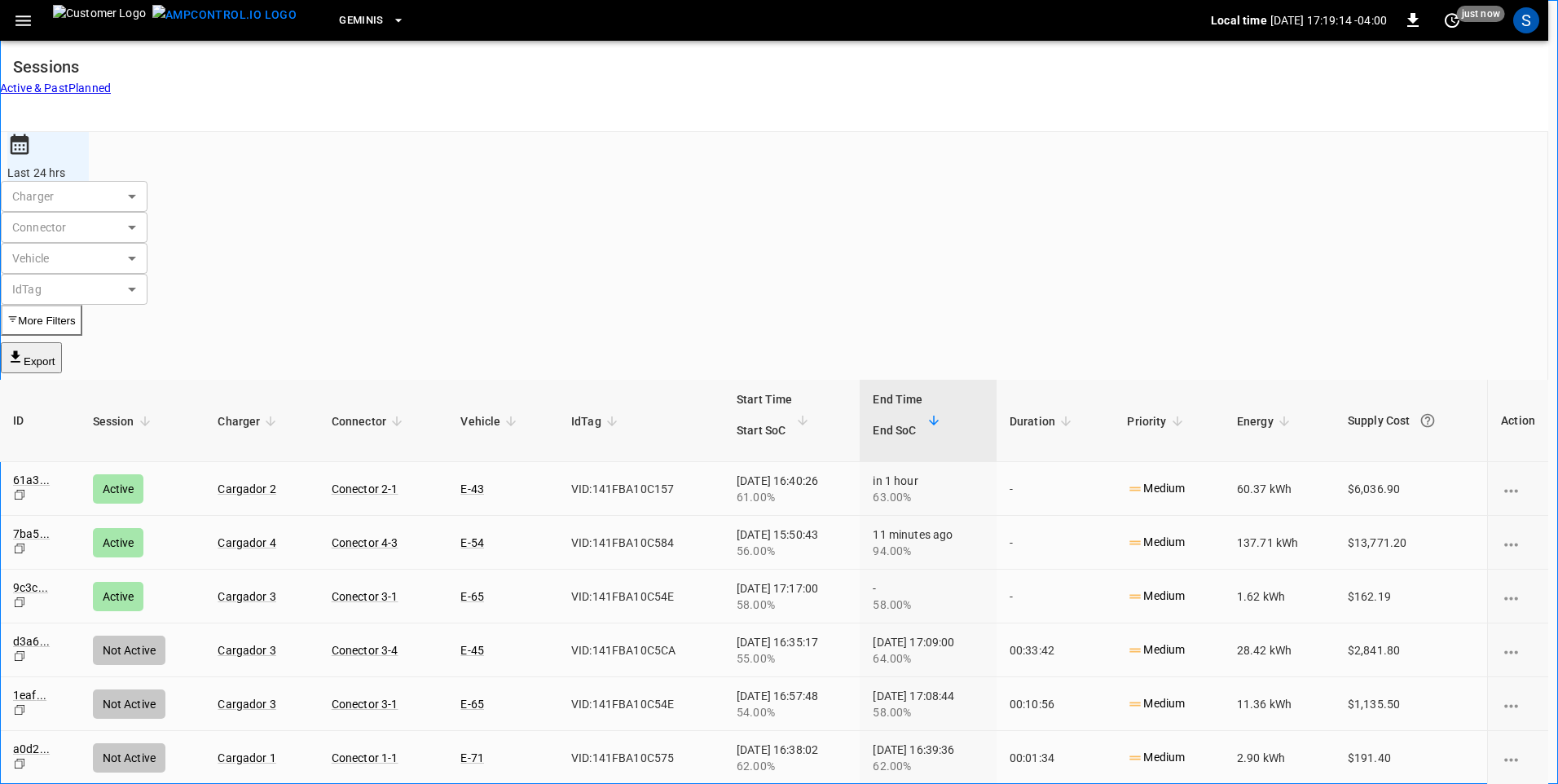
click at [271, 658] on div at bounding box center [779, 392] width 1558 height 784
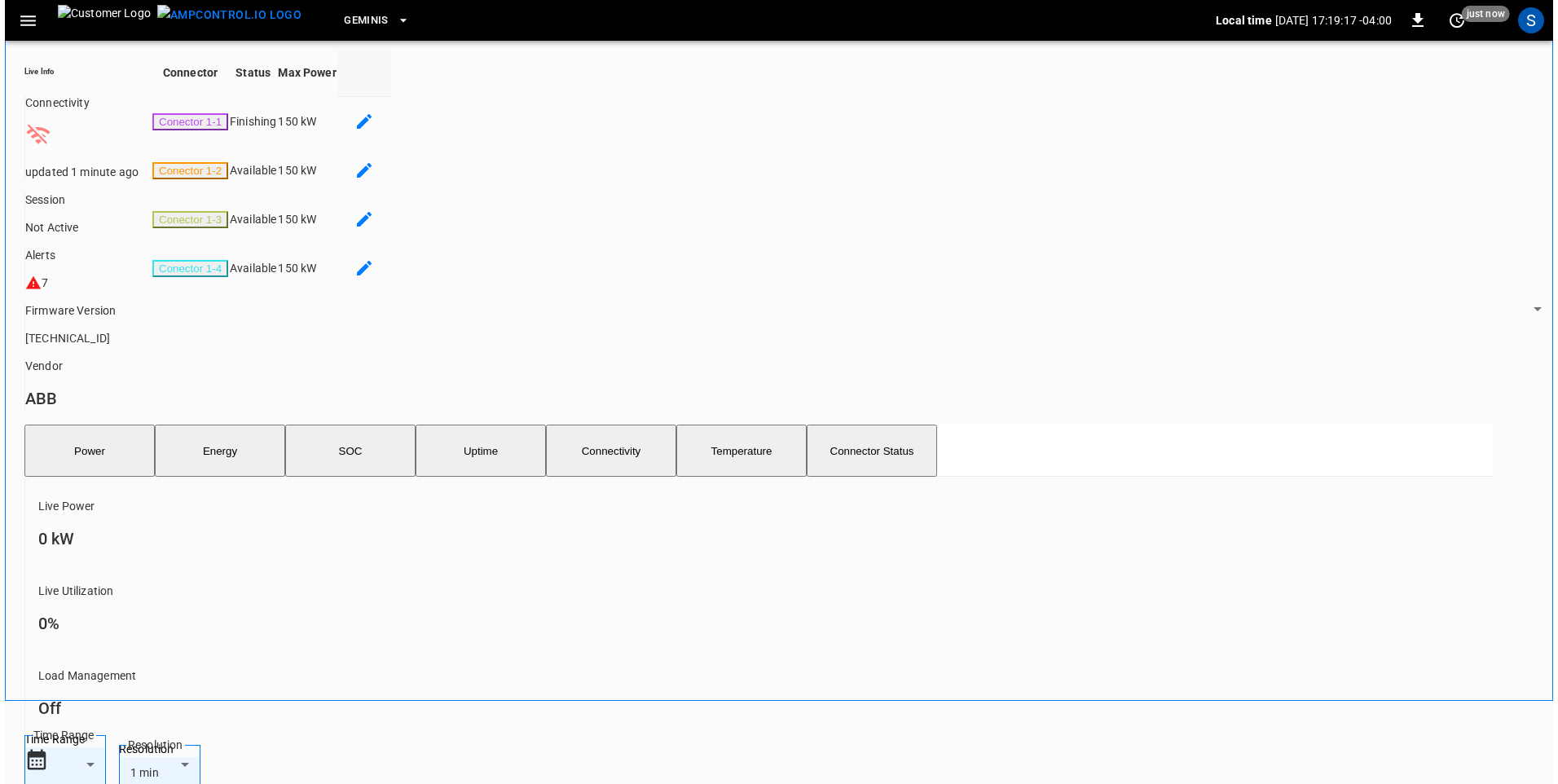
scroll to position [163, 0]
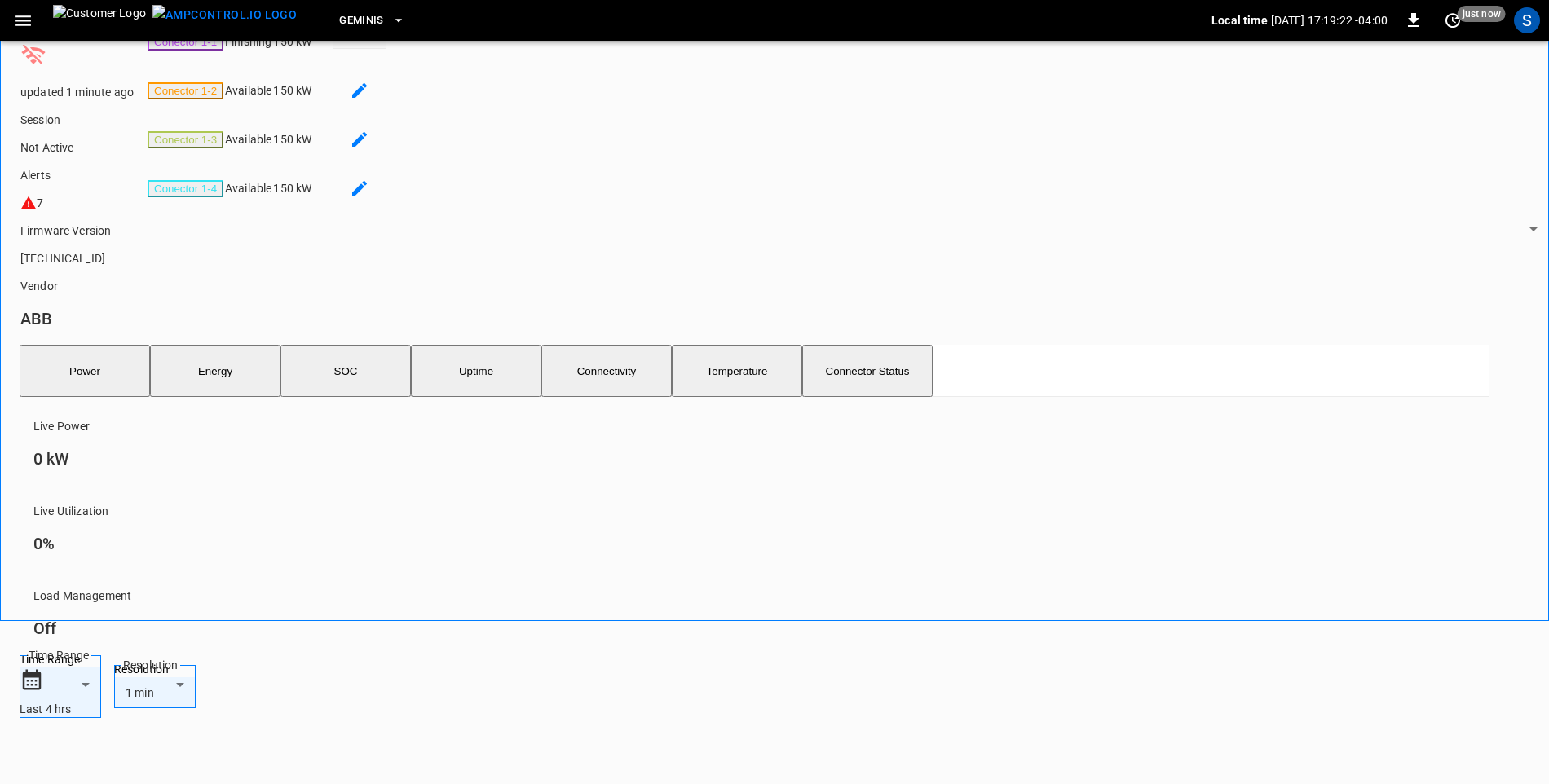
click at [21, 23] on icon "button" at bounding box center [23, 20] width 20 height 20
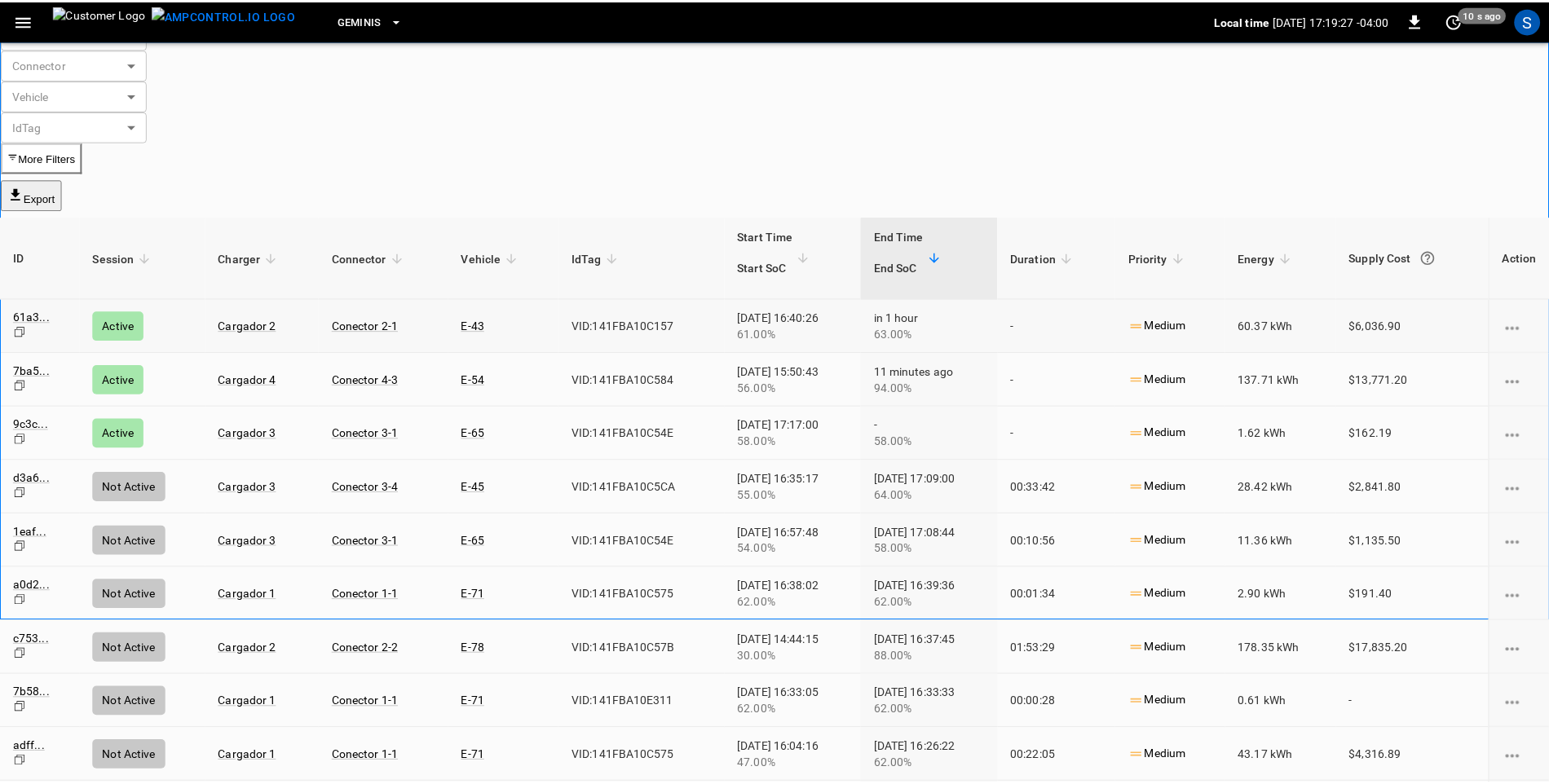
scroll to position [10, 0]
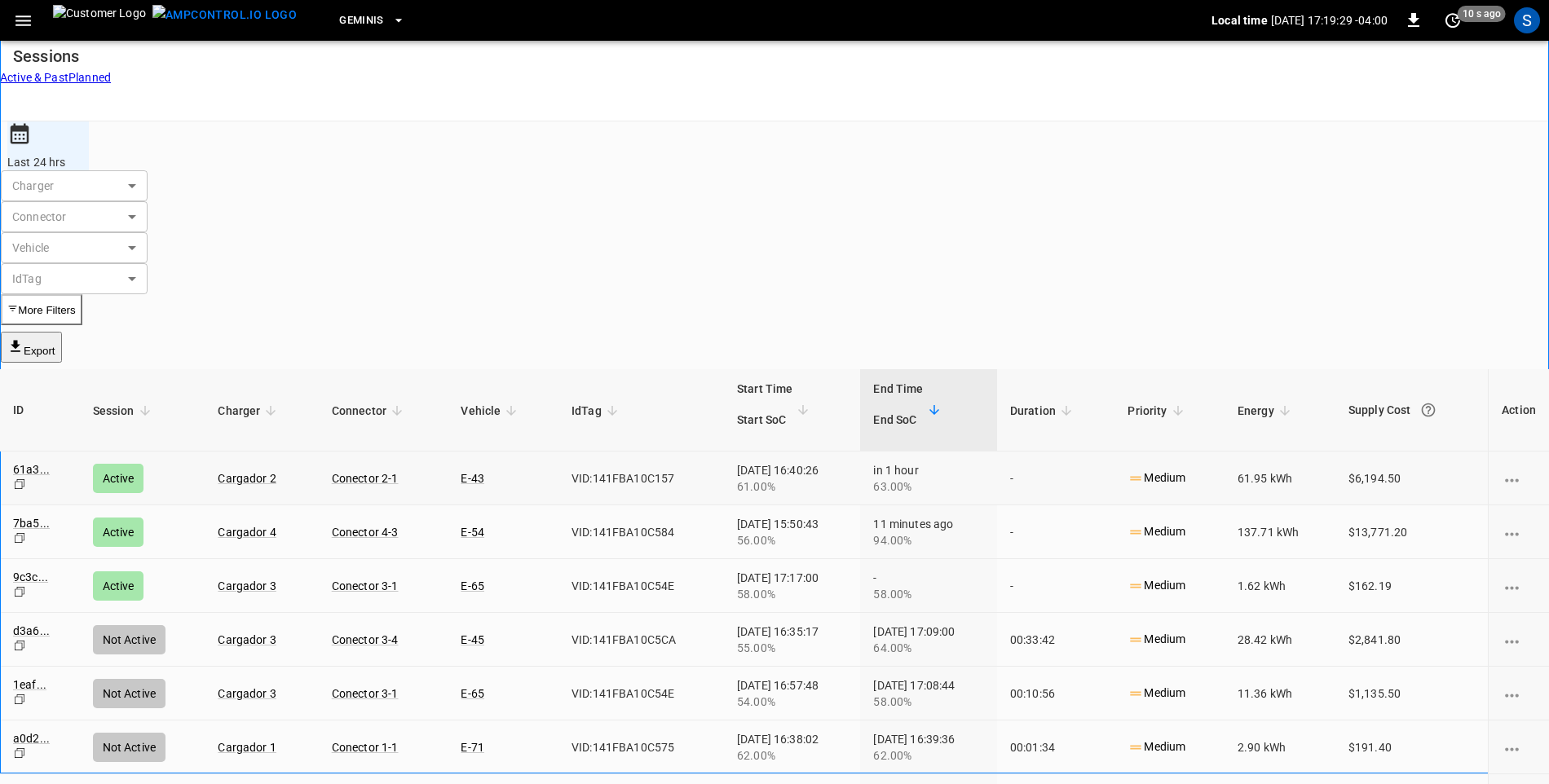
click at [260, 579] on link "Cargador 3" at bounding box center [246, 585] width 59 height 13
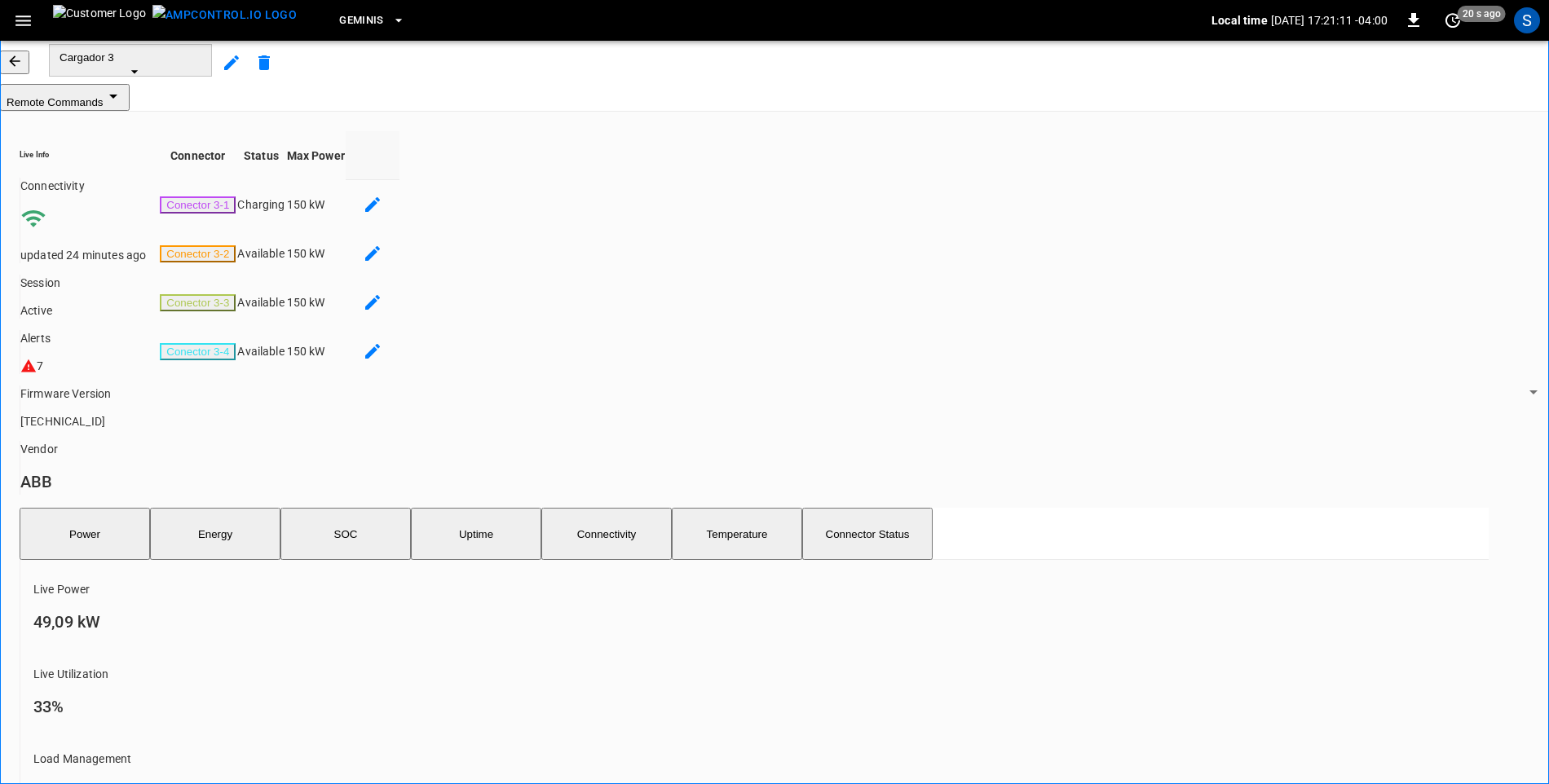
click at [14, 20] on icon "button" at bounding box center [23, 20] width 20 height 20
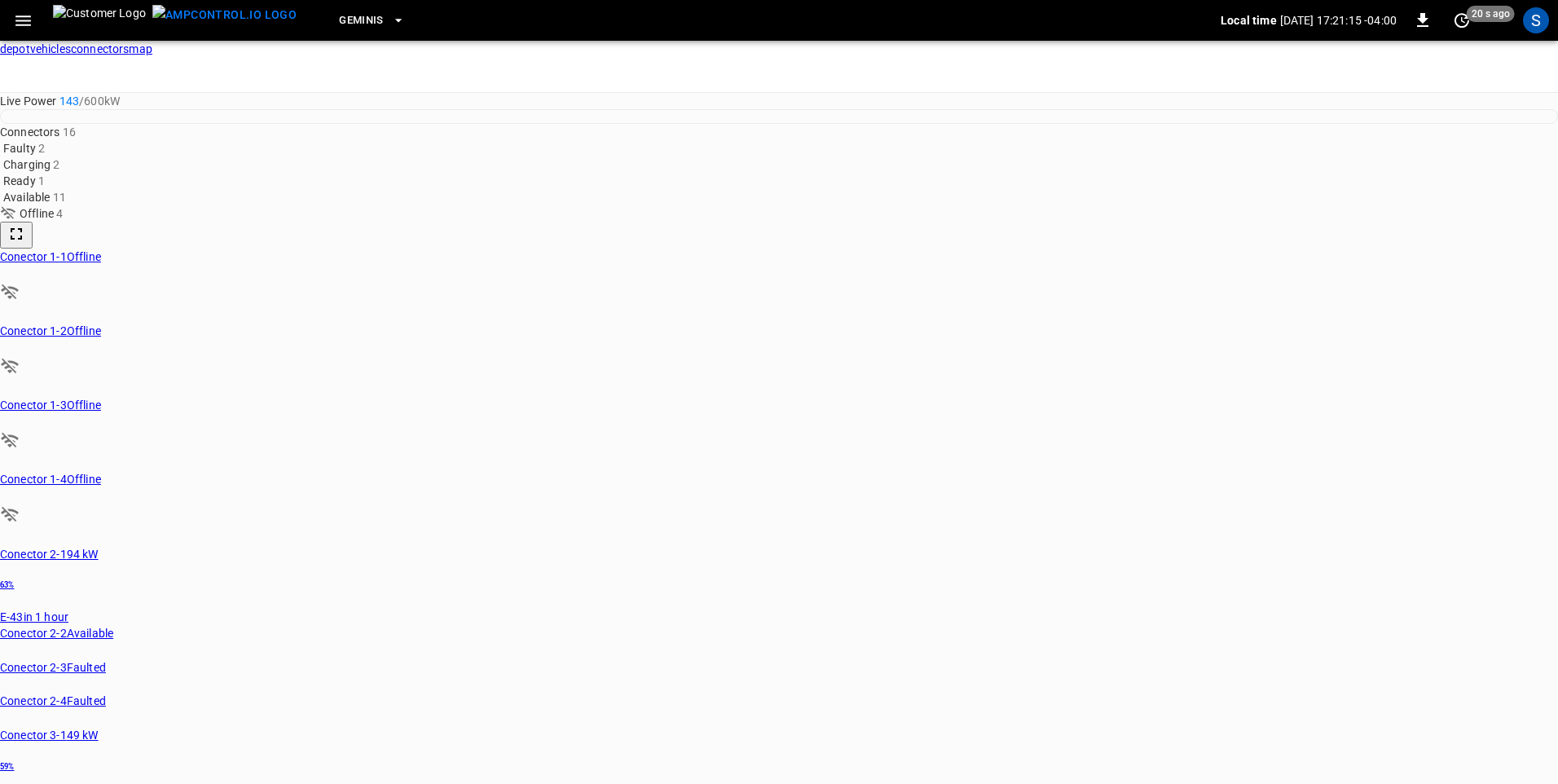
click at [16, 24] on icon "button" at bounding box center [23, 20] width 20 height 20
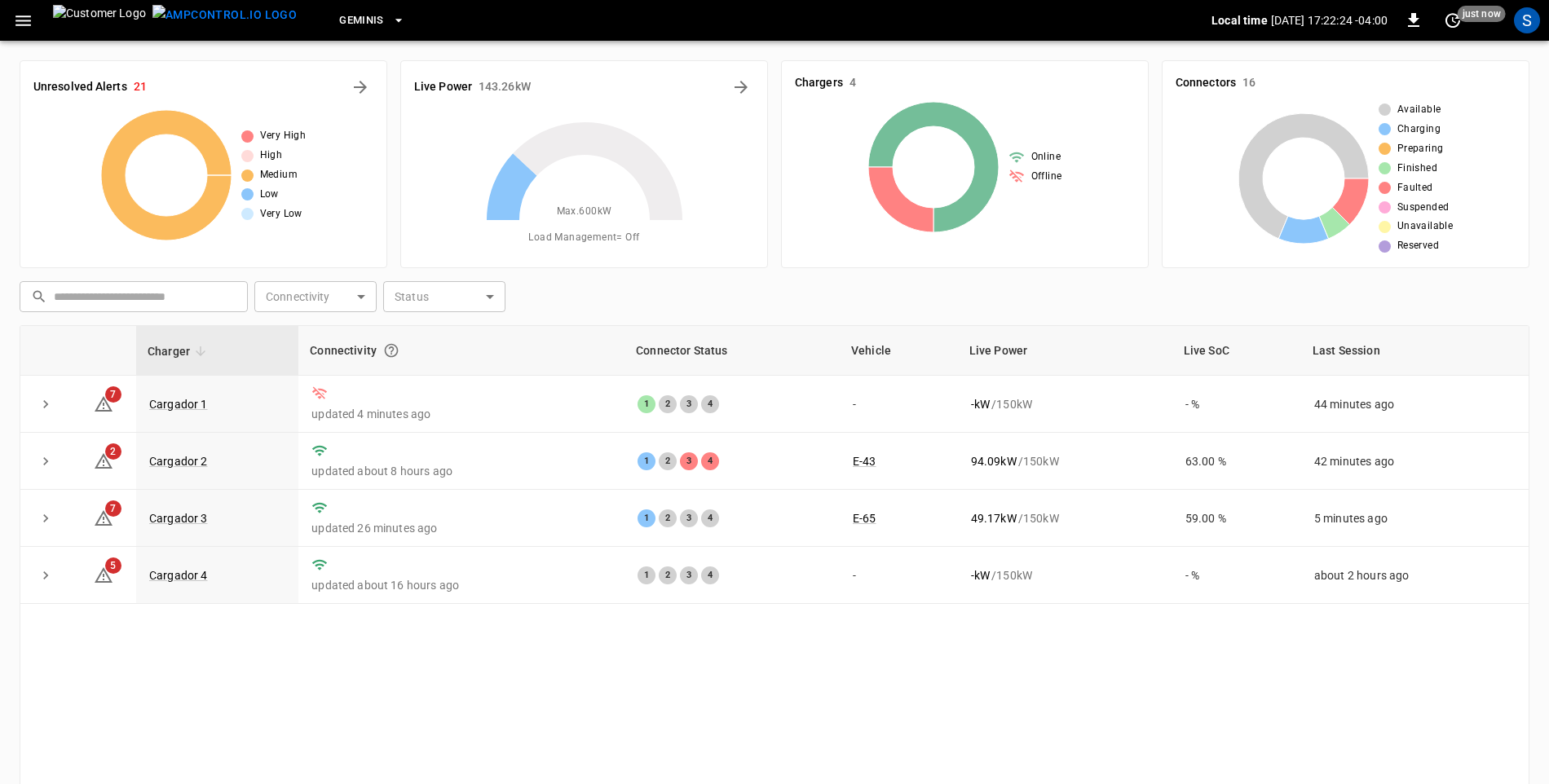
click at [30, 16] on icon "button" at bounding box center [23, 20] width 15 height 10
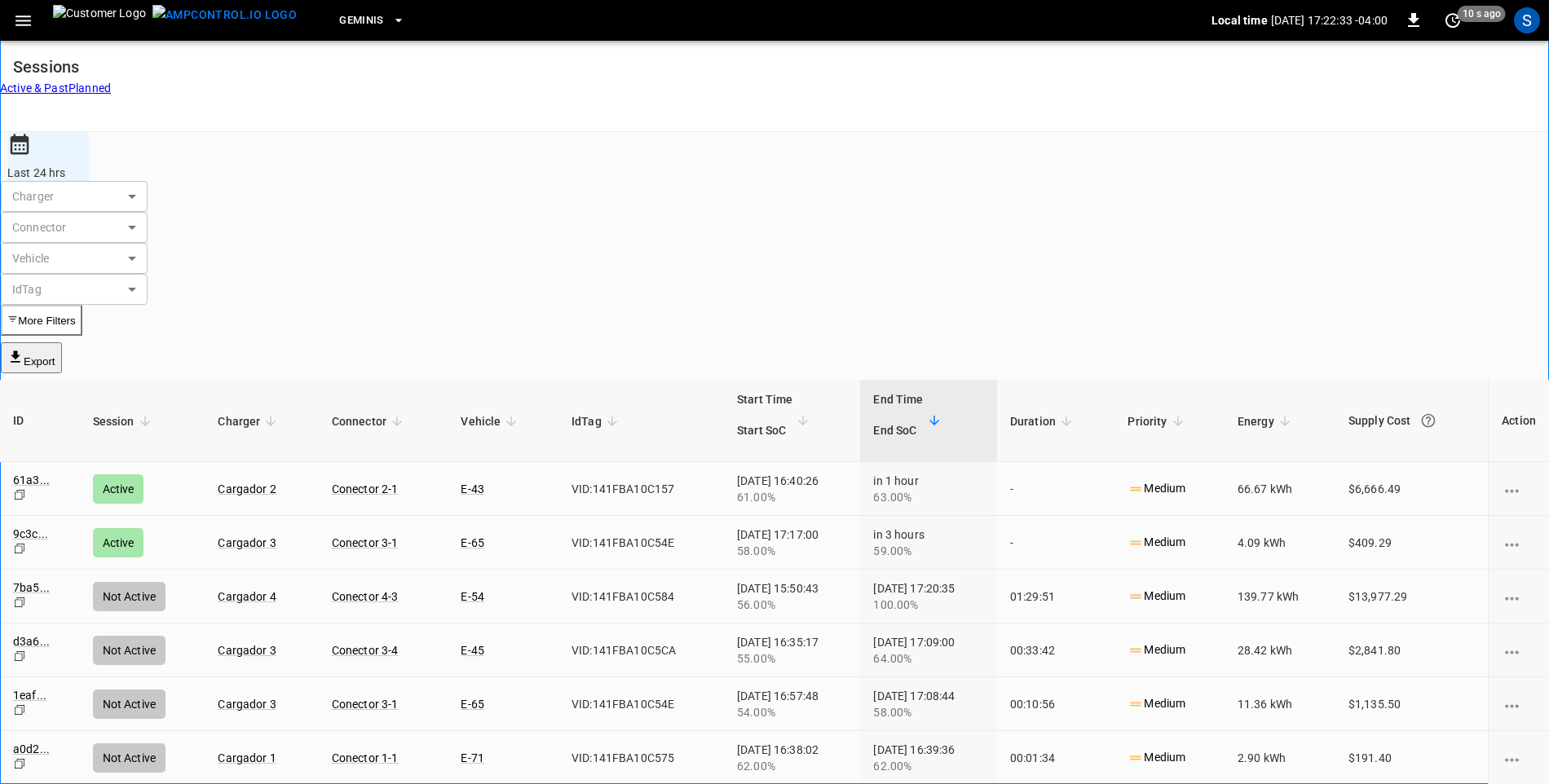
click at [29, 23] on icon "button" at bounding box center [23, 20] width 20 height 20
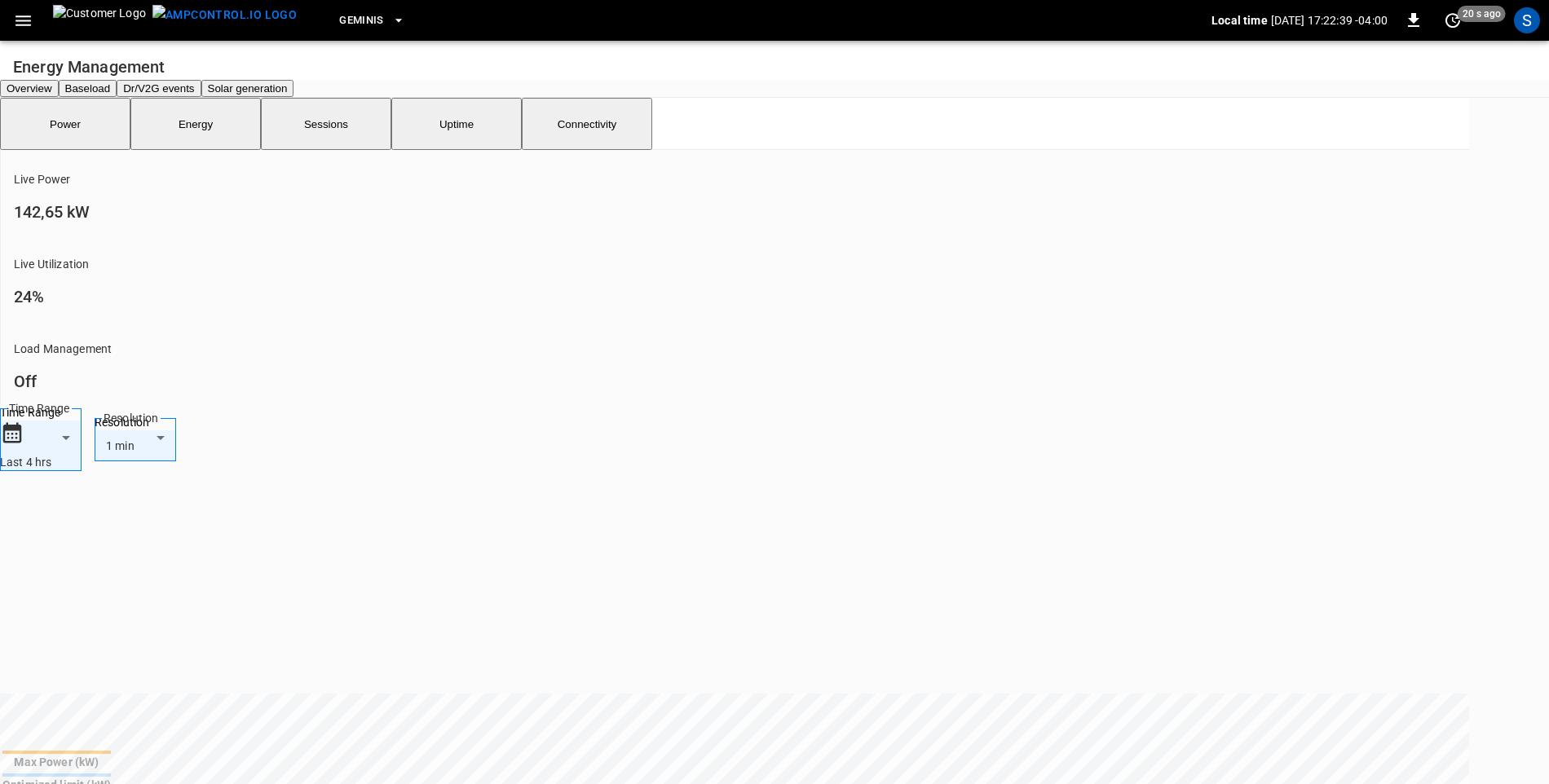
click at [31, 23] on button "button" at bounding box center [23, 20] width 33 height 30
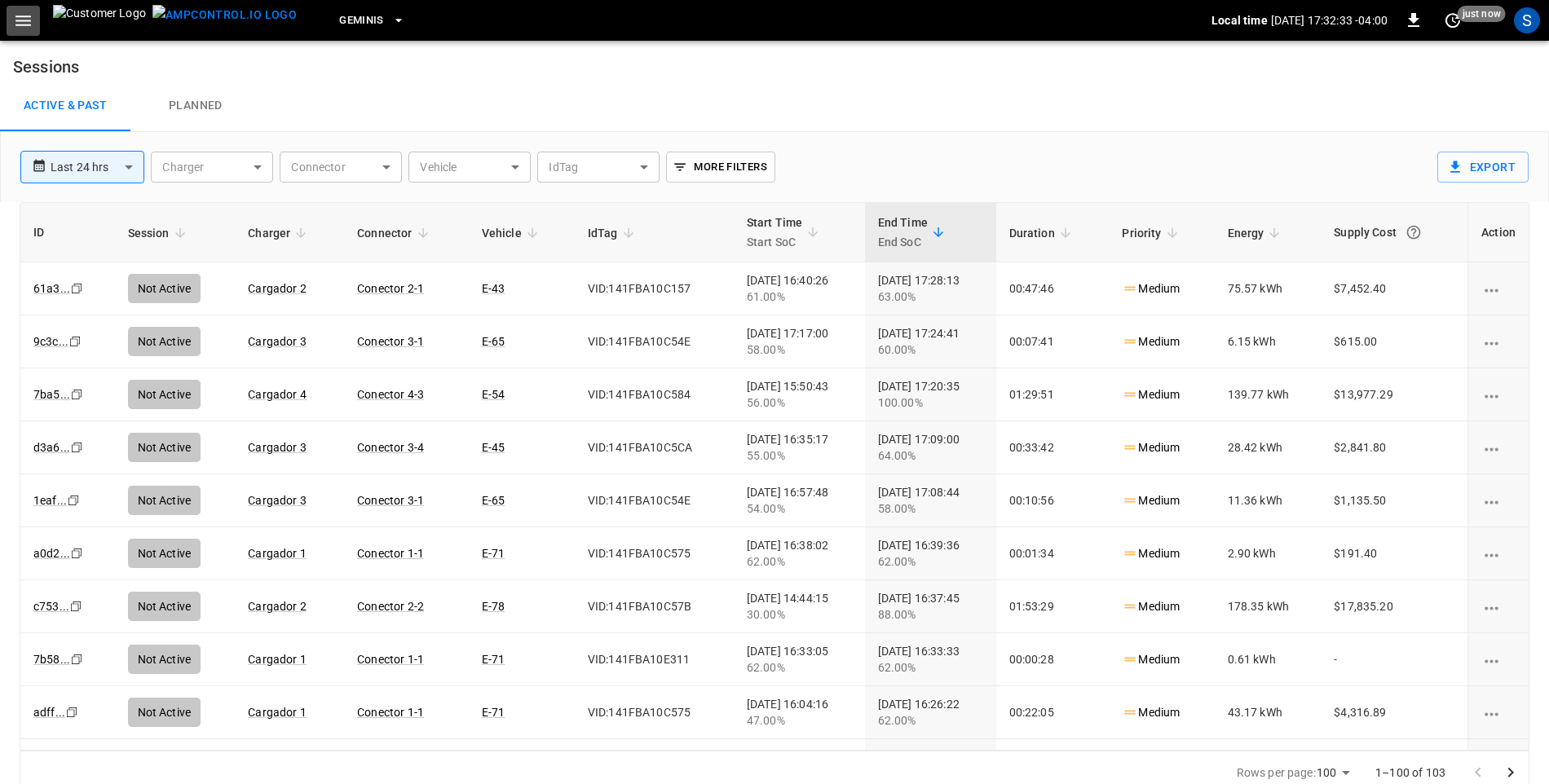
click at [12, 19] on button "button" at bounding box center [23, 20] width 33 height 30
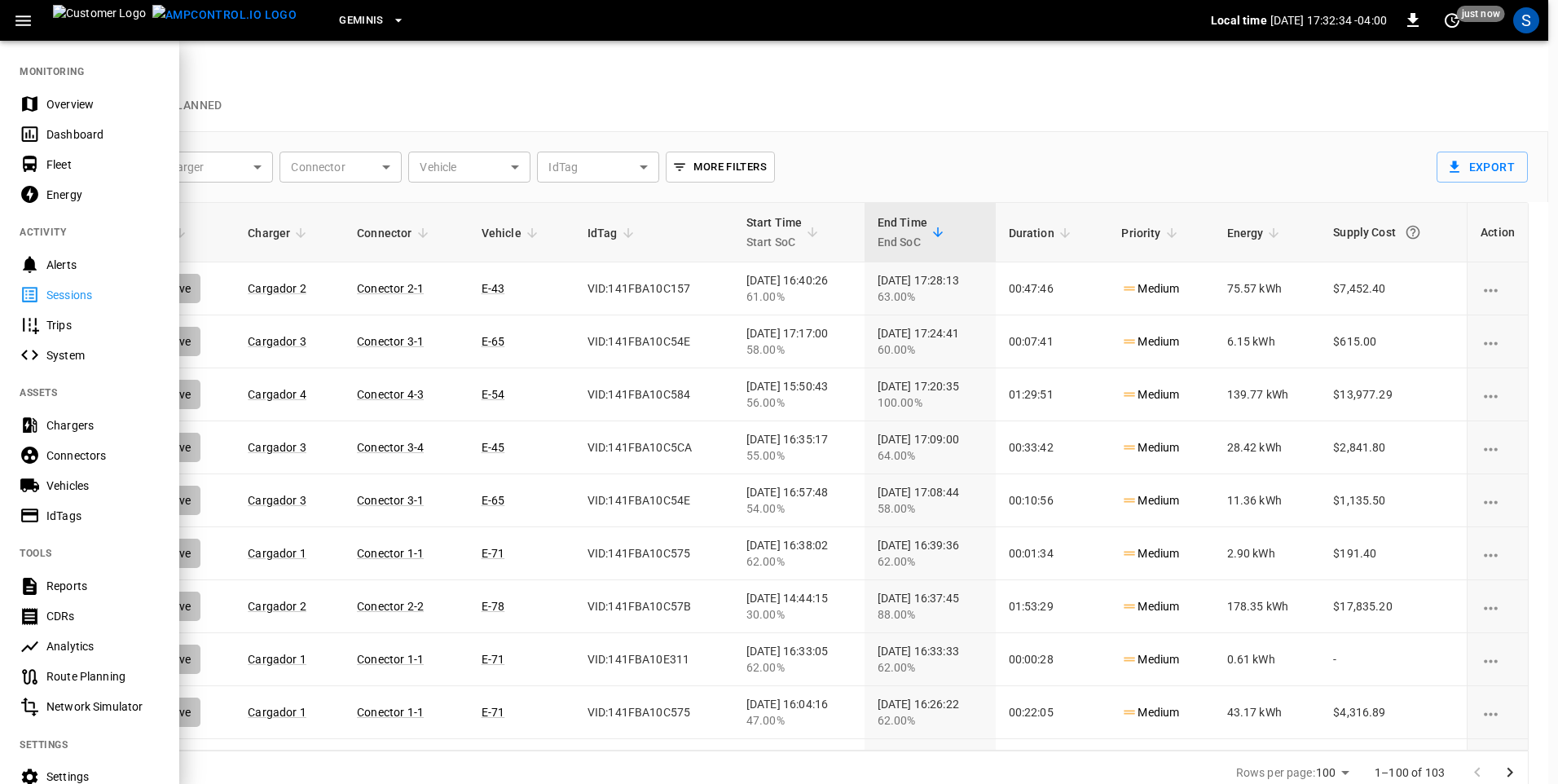
click at [64, 147] on div "Dashboard" at bounding box center [89, 133] width 179 height 30
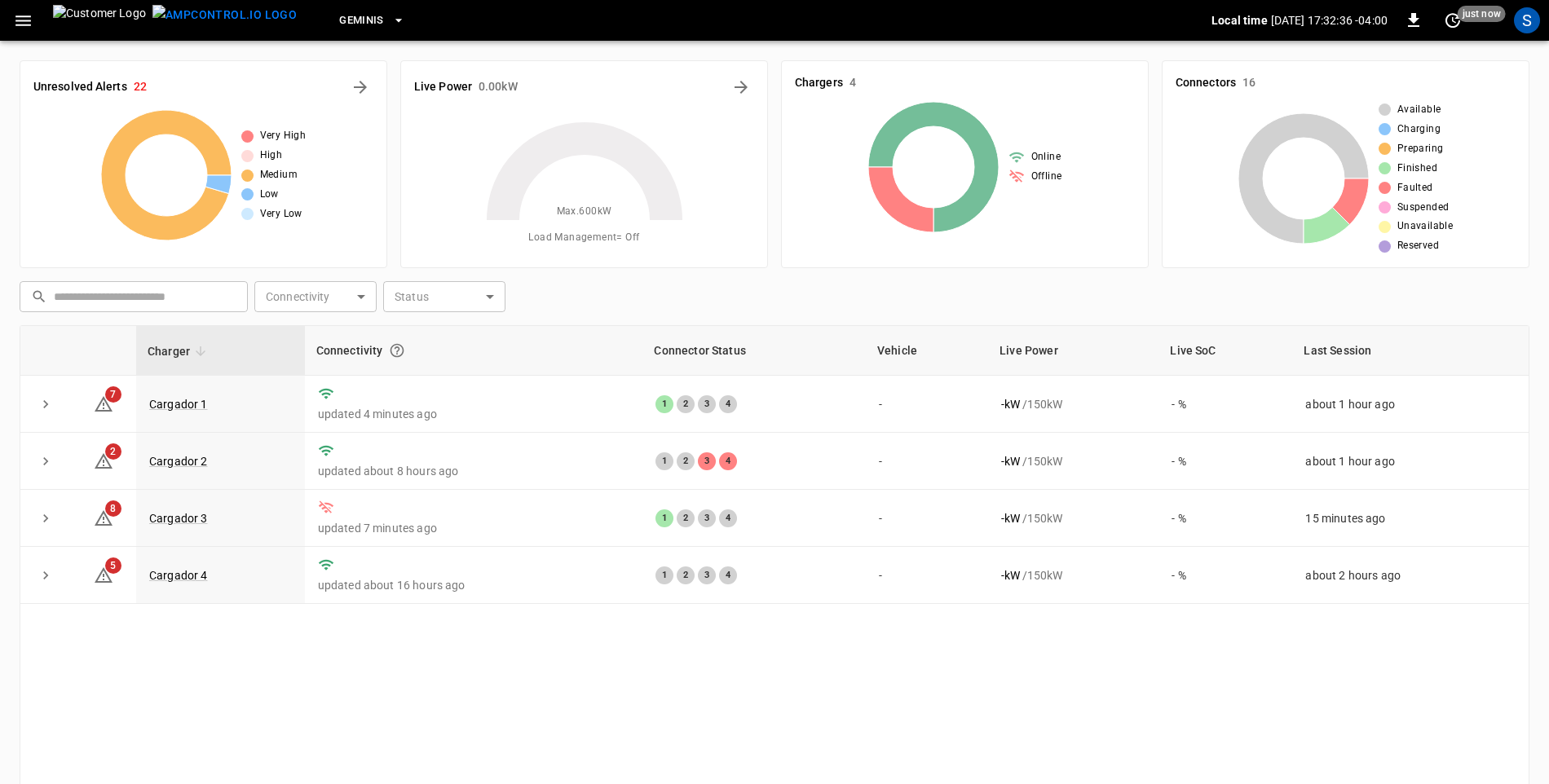
click at [864, 713] on div "Charger Connectivity Connector Status Vehicle Live Power Live SoC Last Session …" at bounding box center [774, 600] width 1510 height 549
click at [696, 656] on div "Charger Connectivity Connector Status Vehicle Live Power Live SoC Last Session …" at bounding box center [774, 600] width 1510 height 549
click at [172, 528] on link "Cargador 3" at bounding box center [178, 518] width 65 height 20
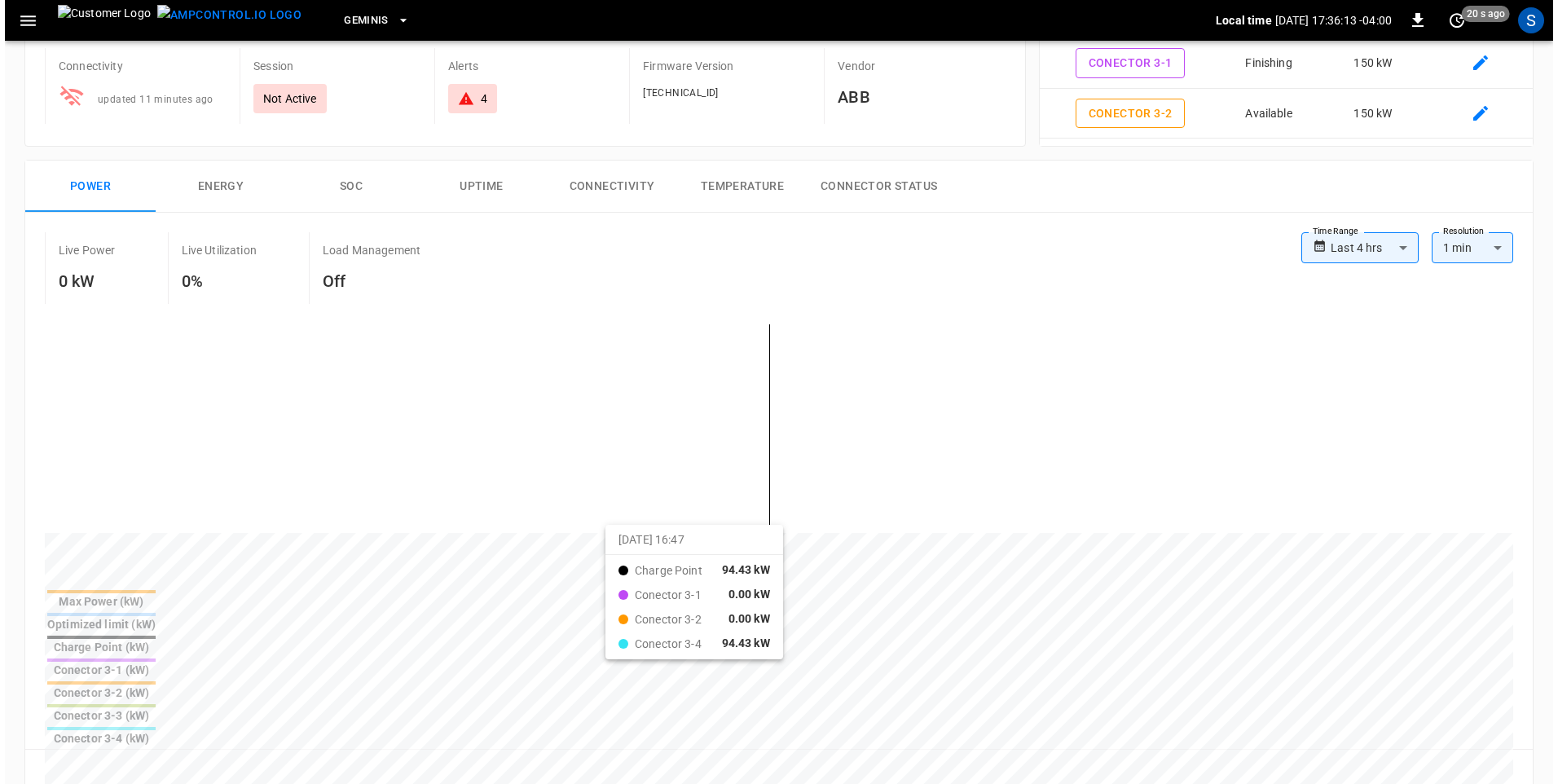
scroll to position [163, 0]
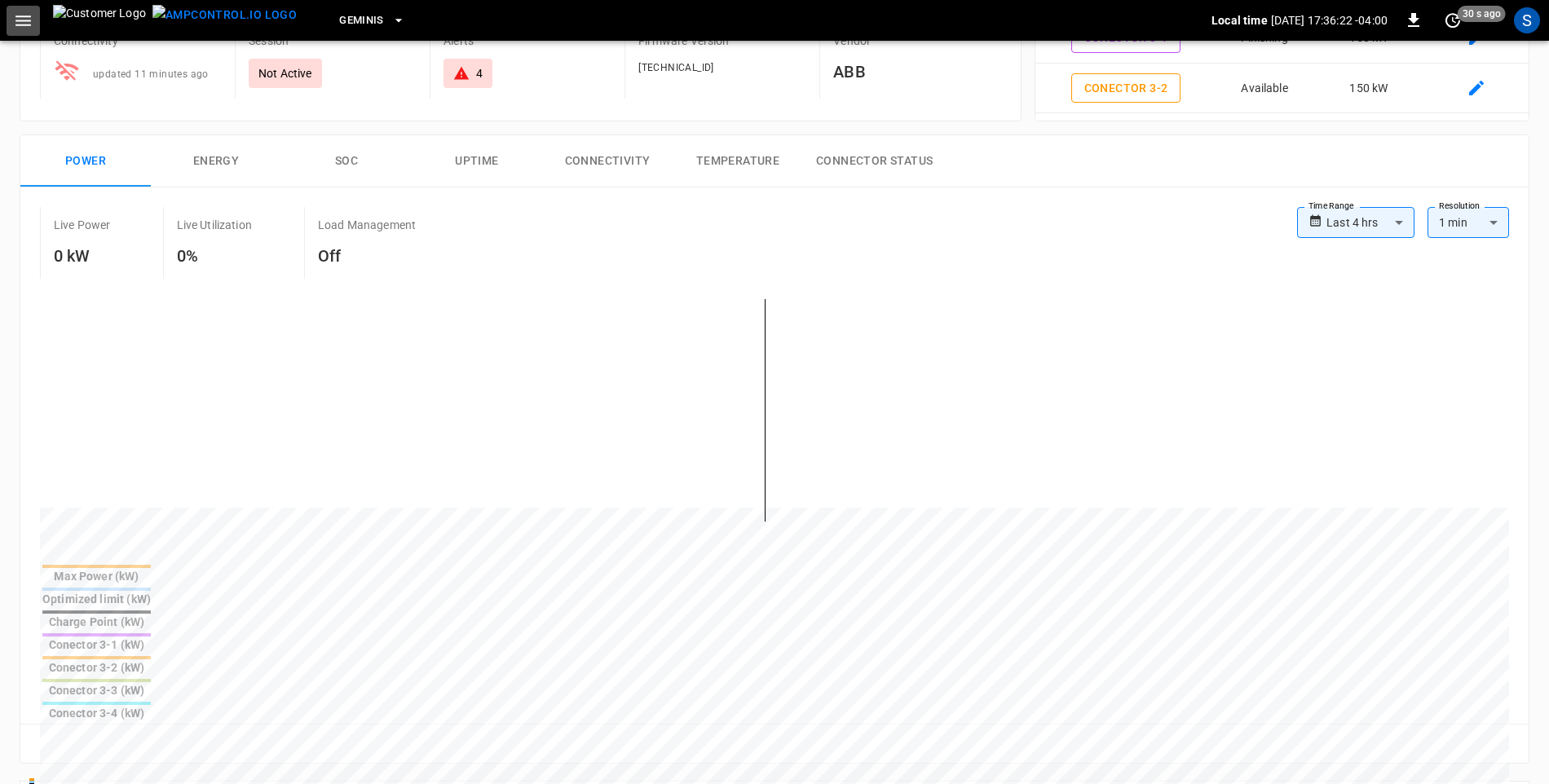
click at [14, 17] on icon "button" at bounding box center [23, 20] width 20 height 20
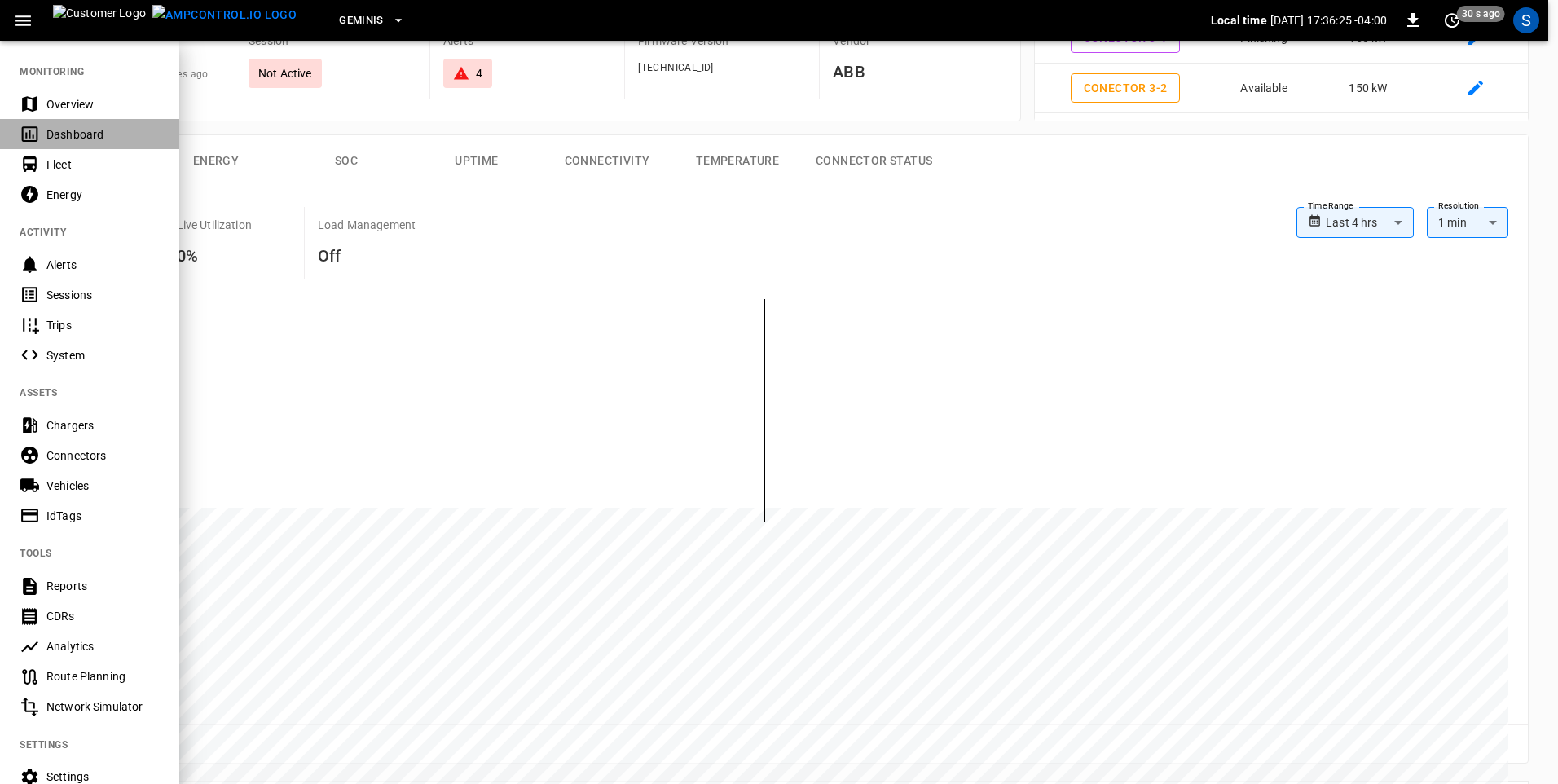
click at [53, 134] on div "Dashboard" at bounding box center [103, 134] width 113 height 16
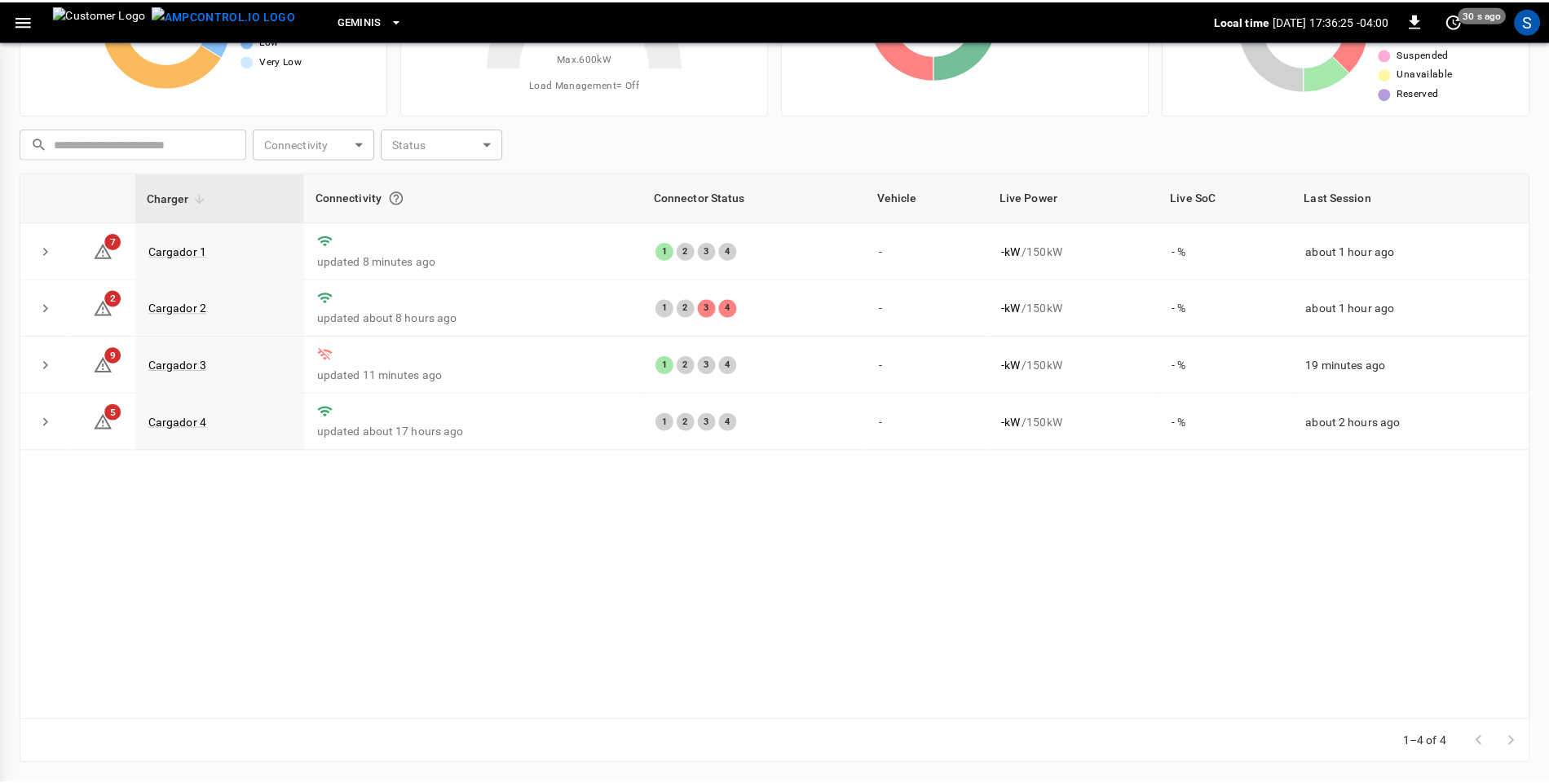
scroll to position [153, 0]
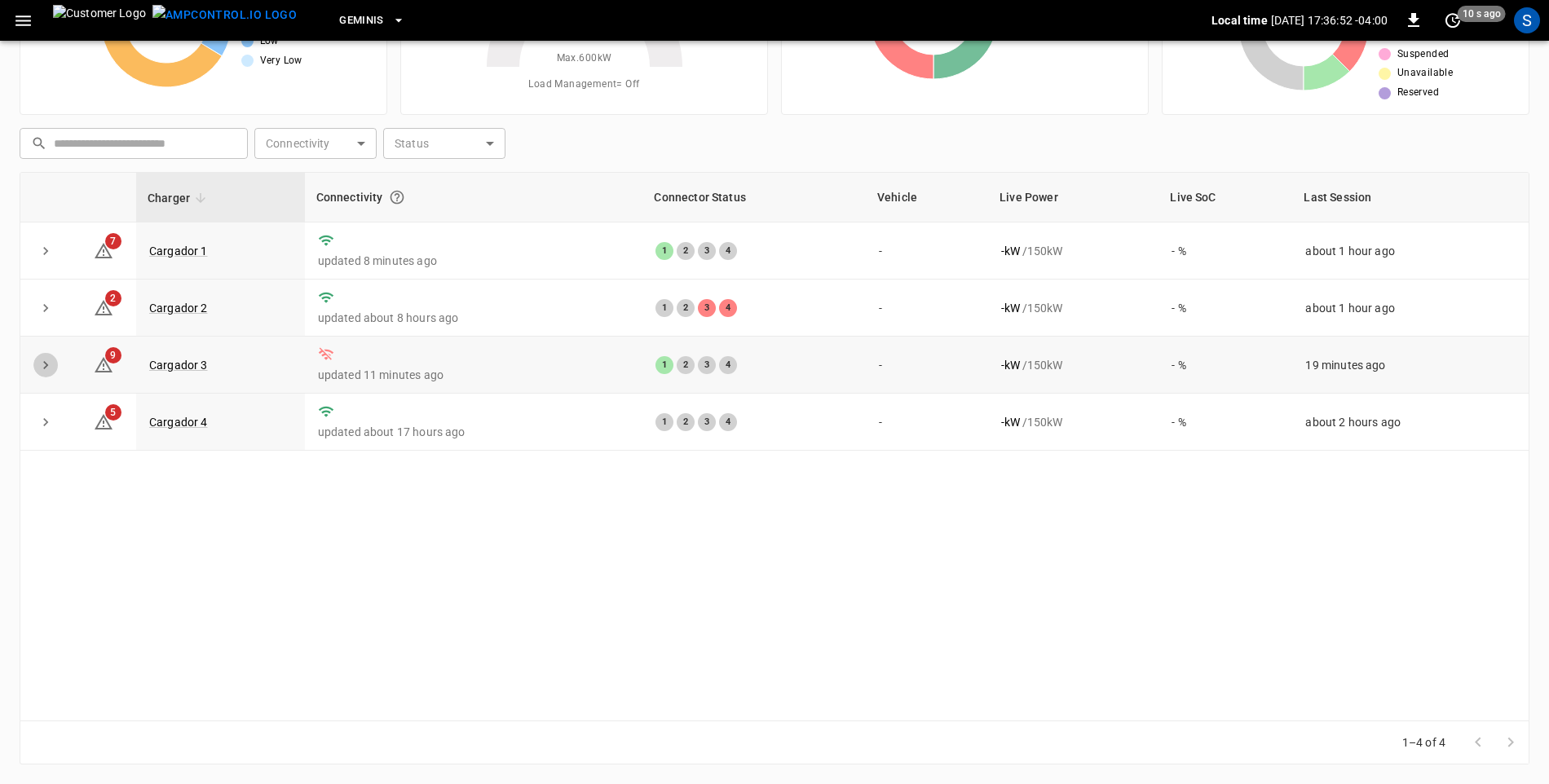
click at [42, 365] on icon "expand row" at bounding box center [45, 364] width 16 height 16
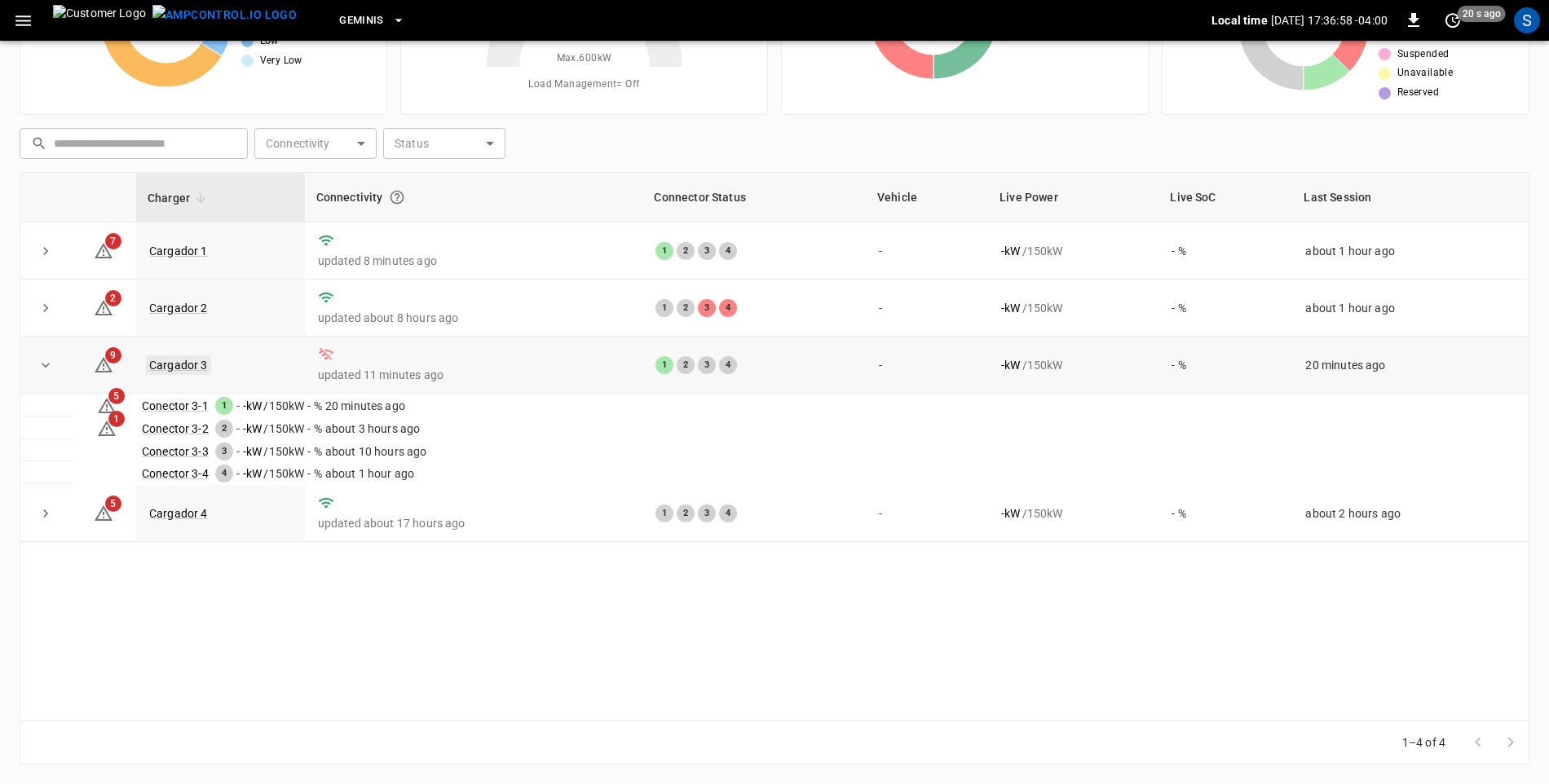
click at [189, 364] on link "Cargador 3" at bounding box center [178, 364] width 65 height 20
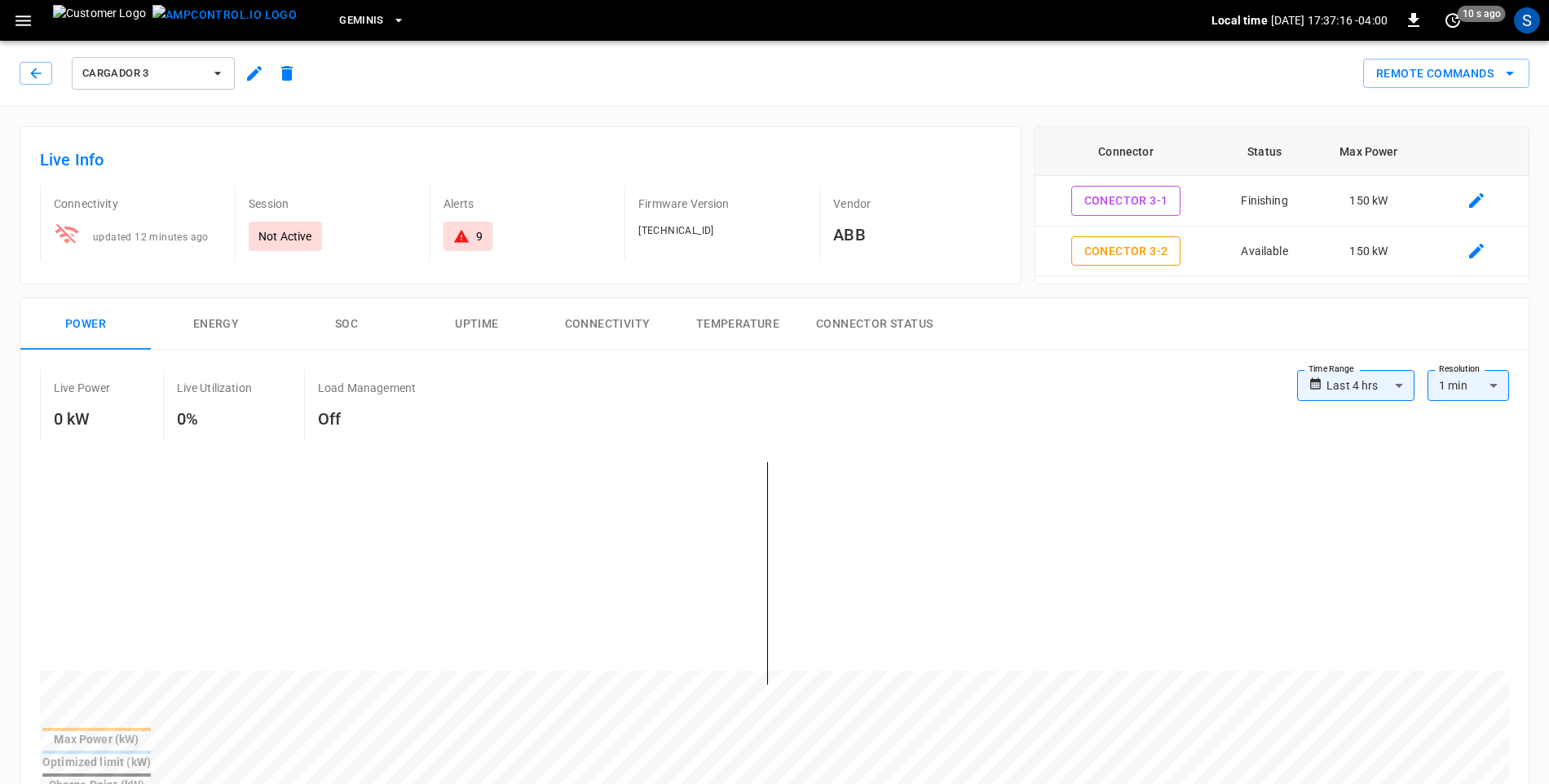
click at [14, 27] on icon "button" at bounding box center [23, 20] width 20 height 20
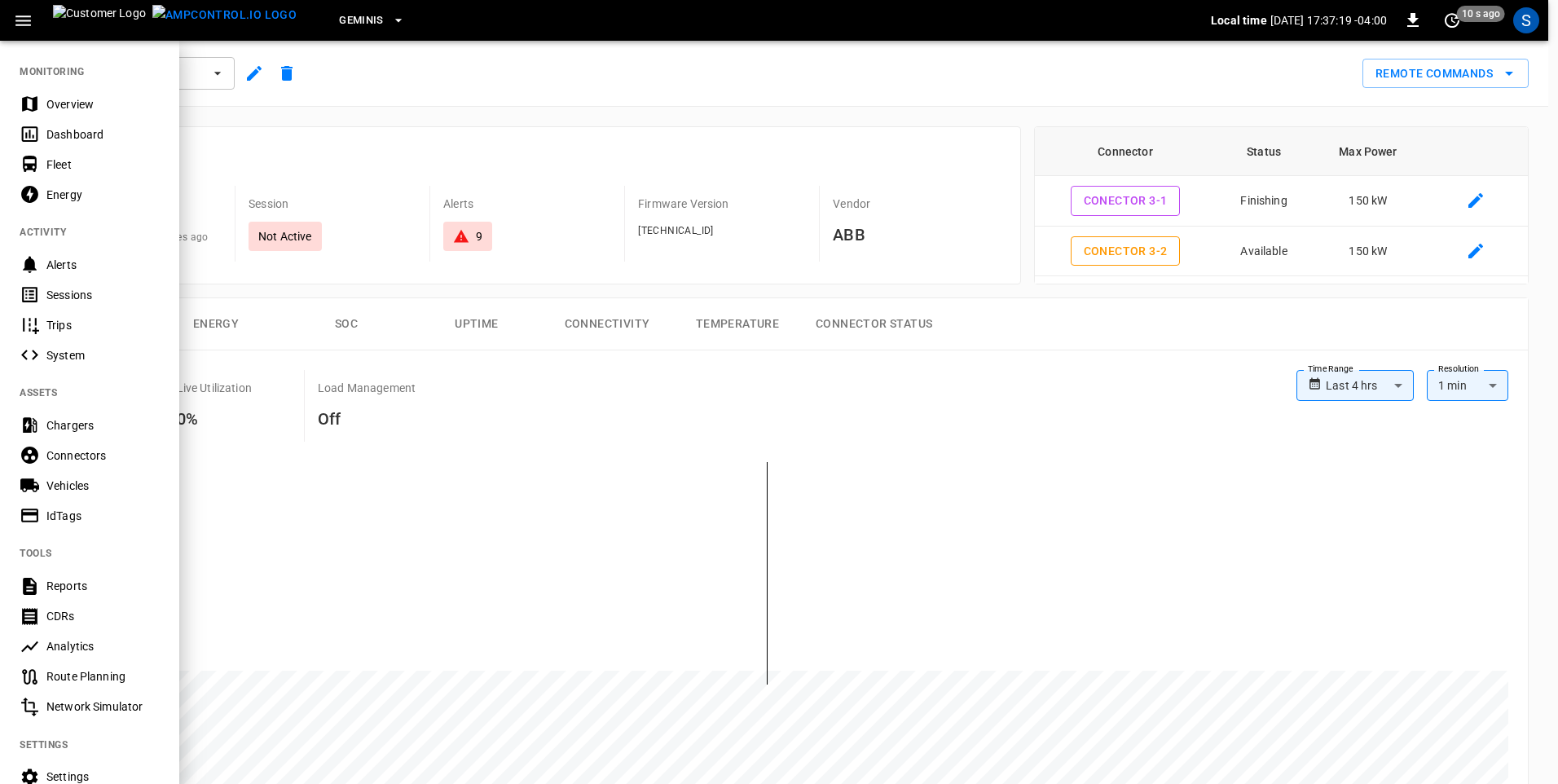
click at [30, 287] on icon at bounding box center [30, 295] width 20 height 20
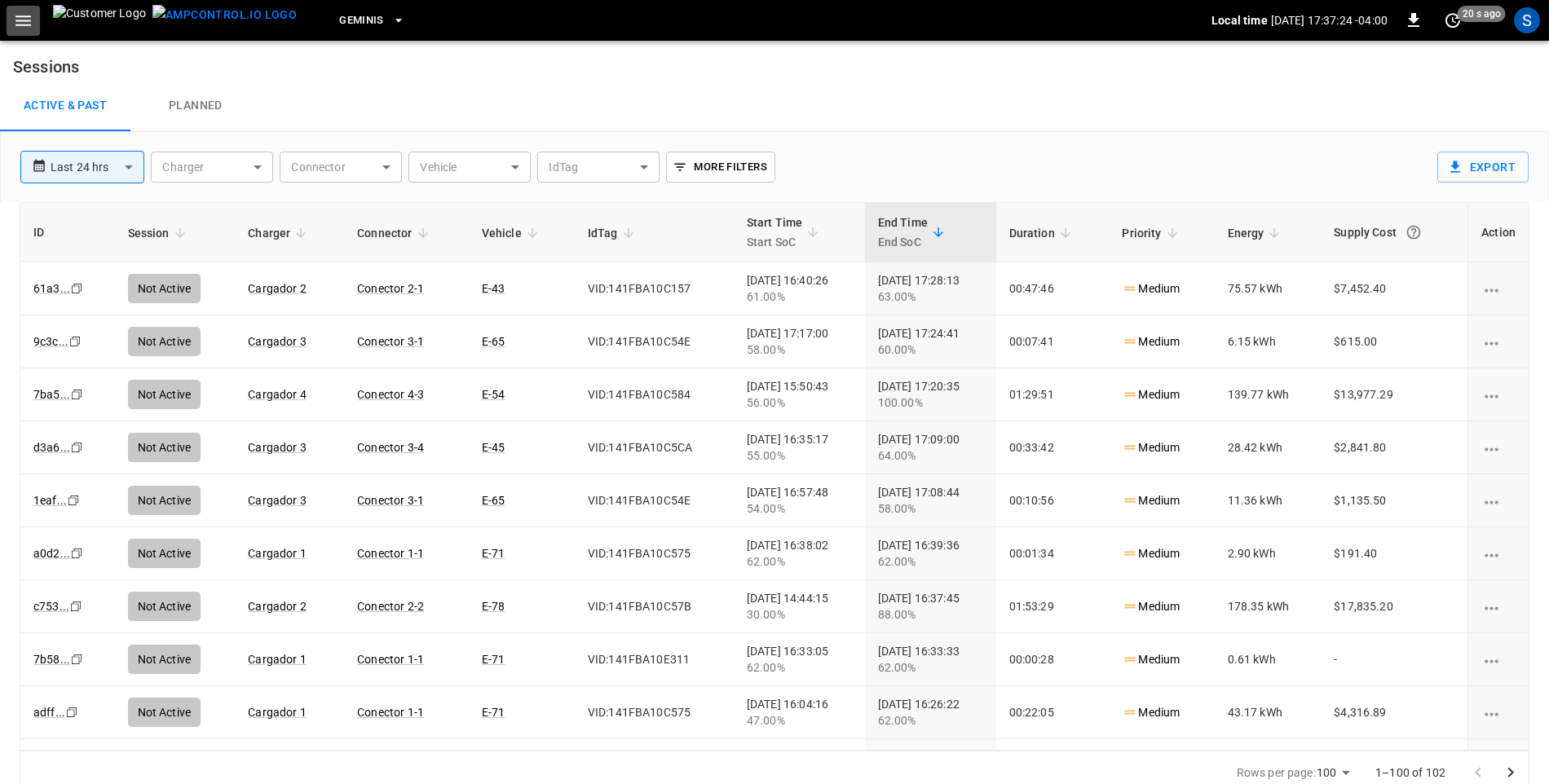
click at [20, 19] on icon "button" at bounding box center [23, 20] width 20 height 20
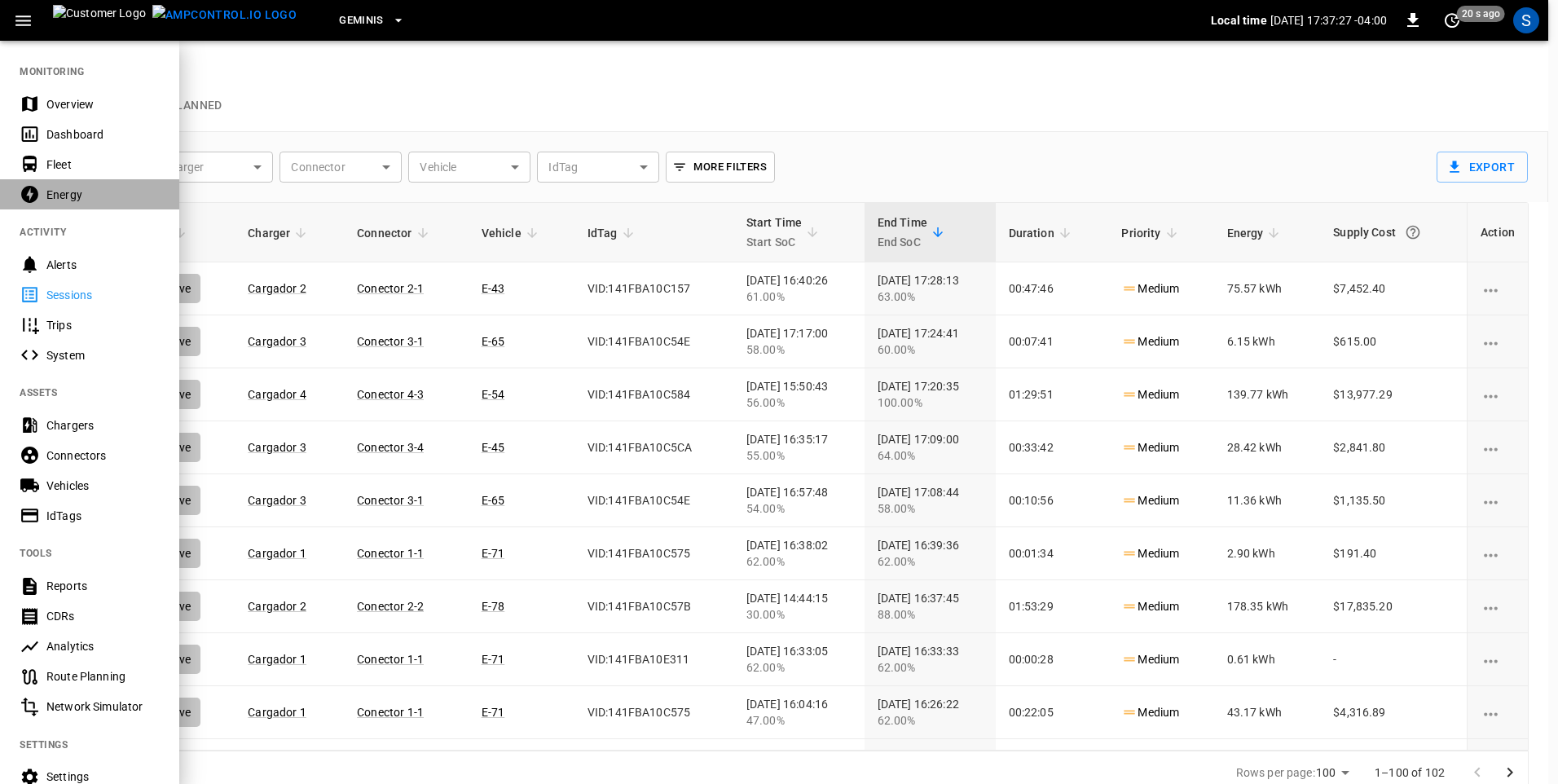
click at [48, 200] on div "Energy" at bounding box center [103, 195] width 113 height 16
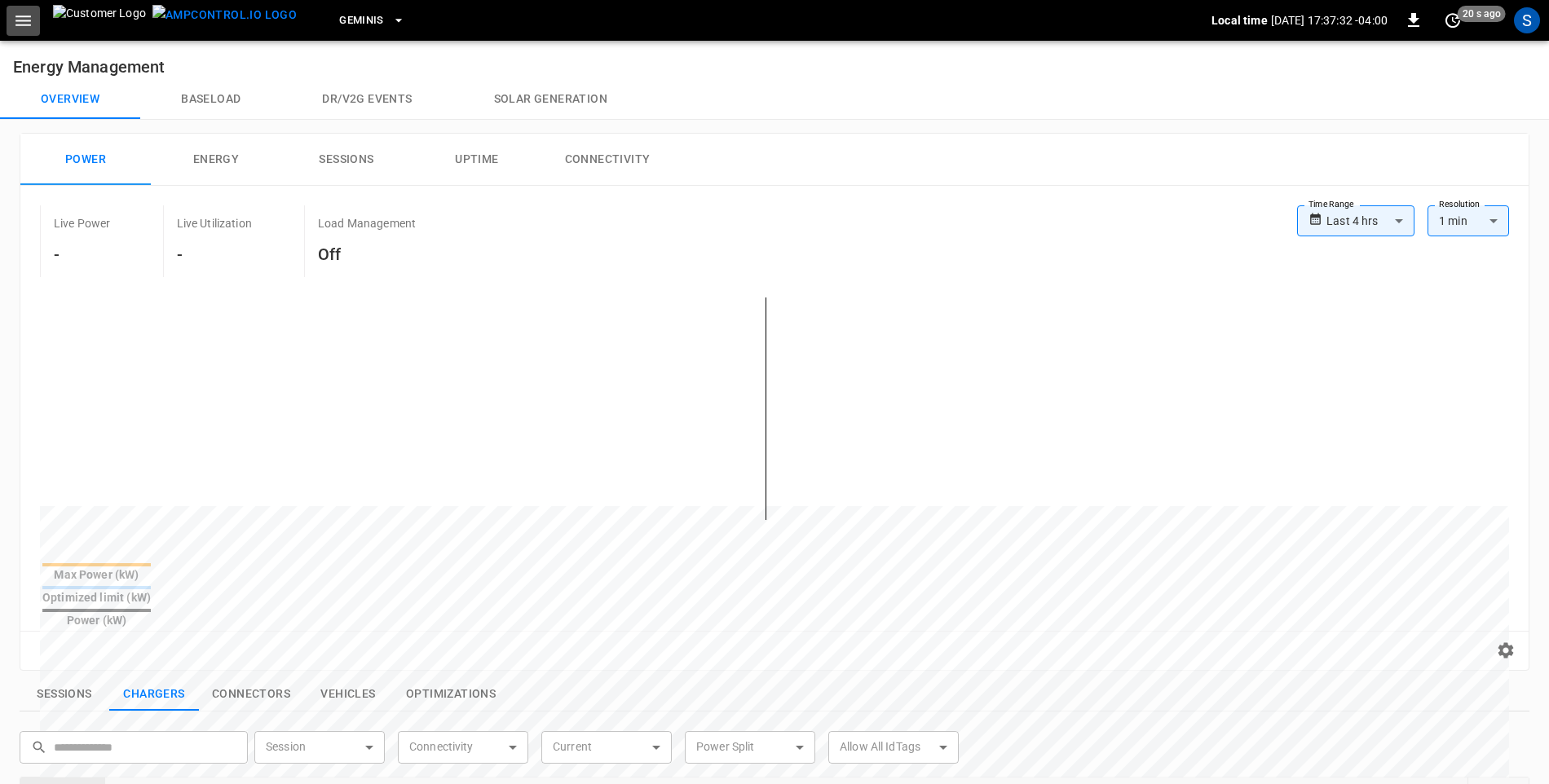
click at [13, 25] on icon "button" at bounding box center [23, 20] width 20 height 20
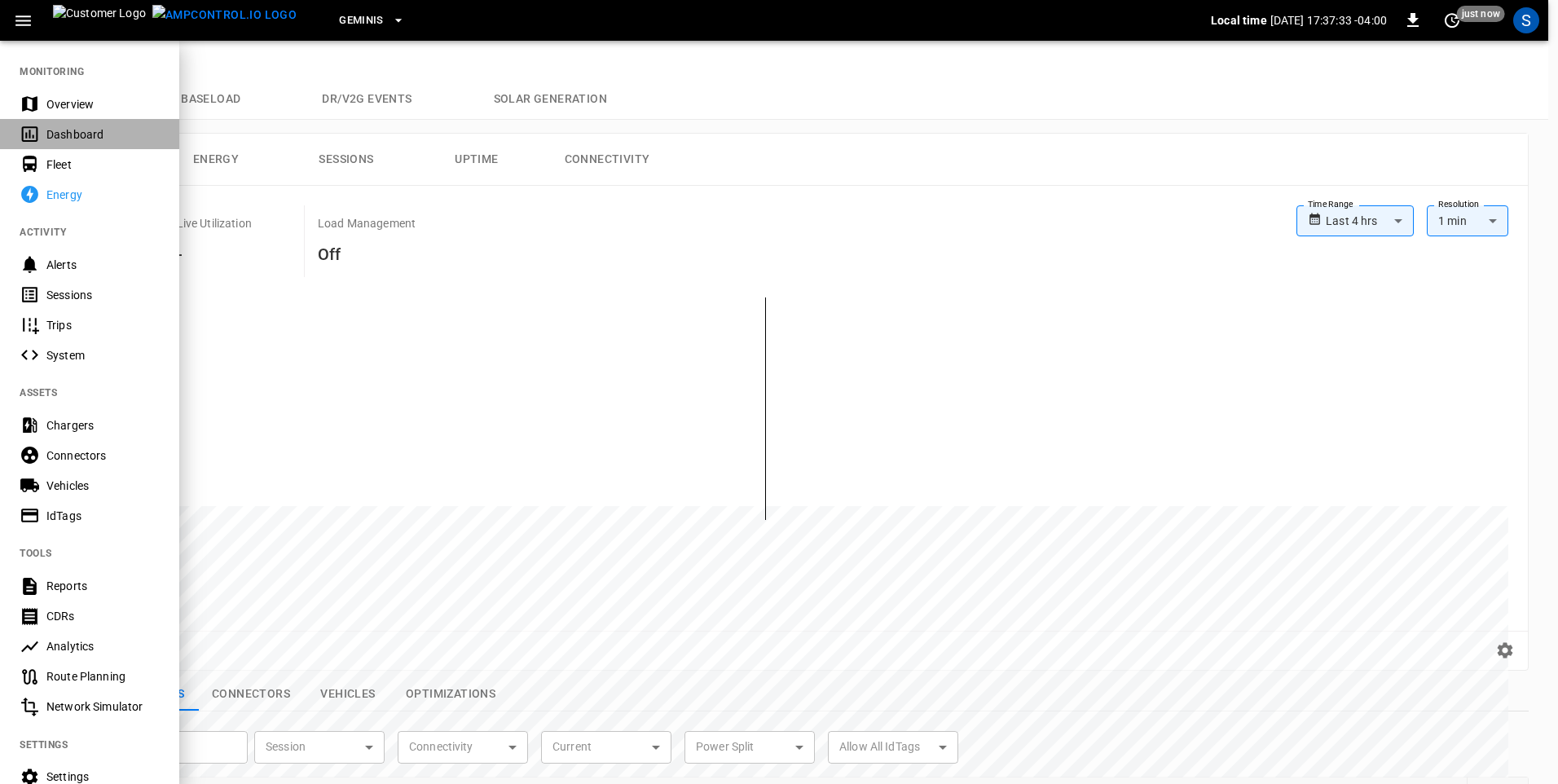
click at [27, 127] on icon at bounding box center [30, 134] width 16 height 15
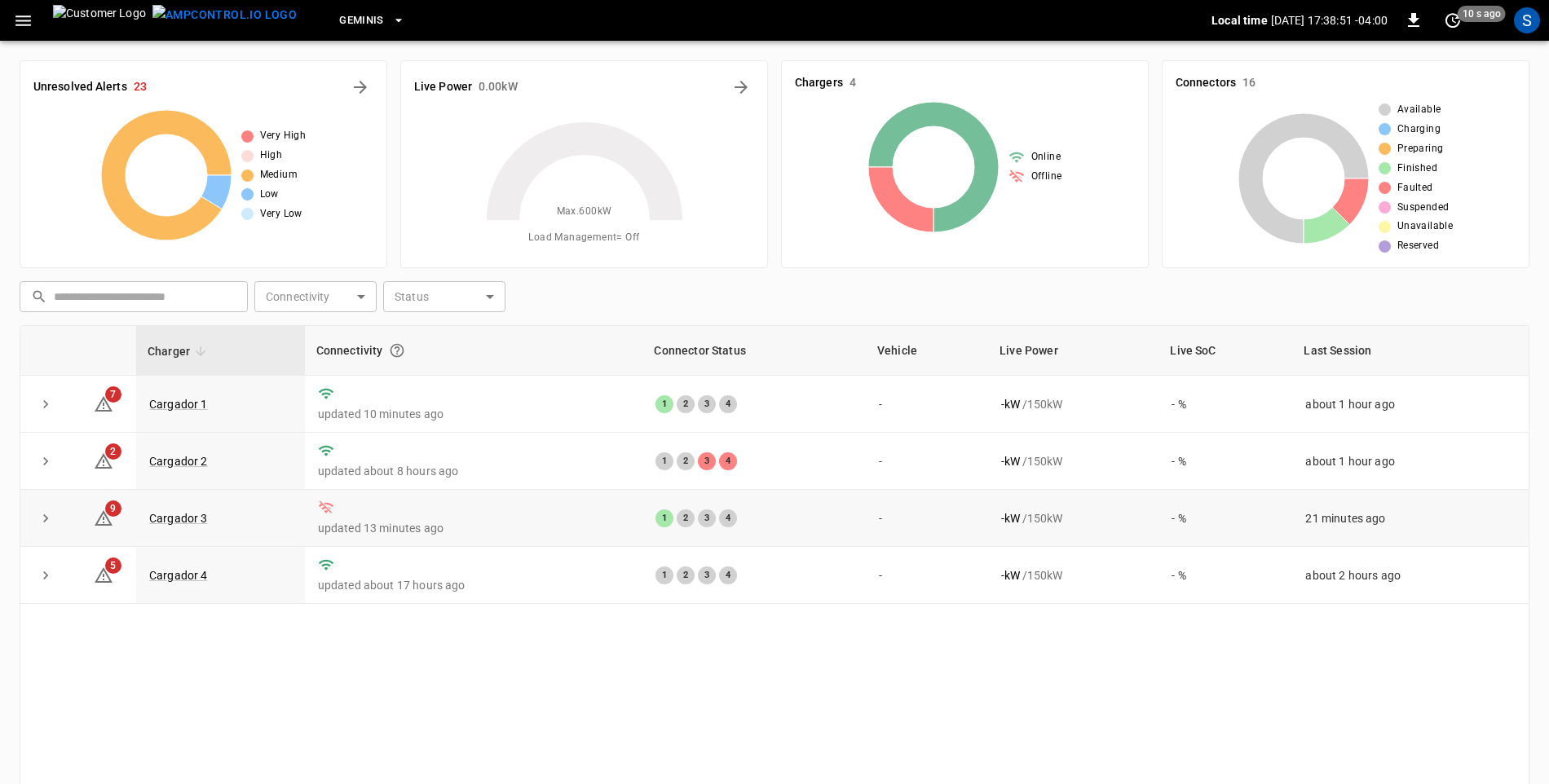
click at [43, 522] on icon "expand row" at bounding box center [45, 518] width 16 height 16
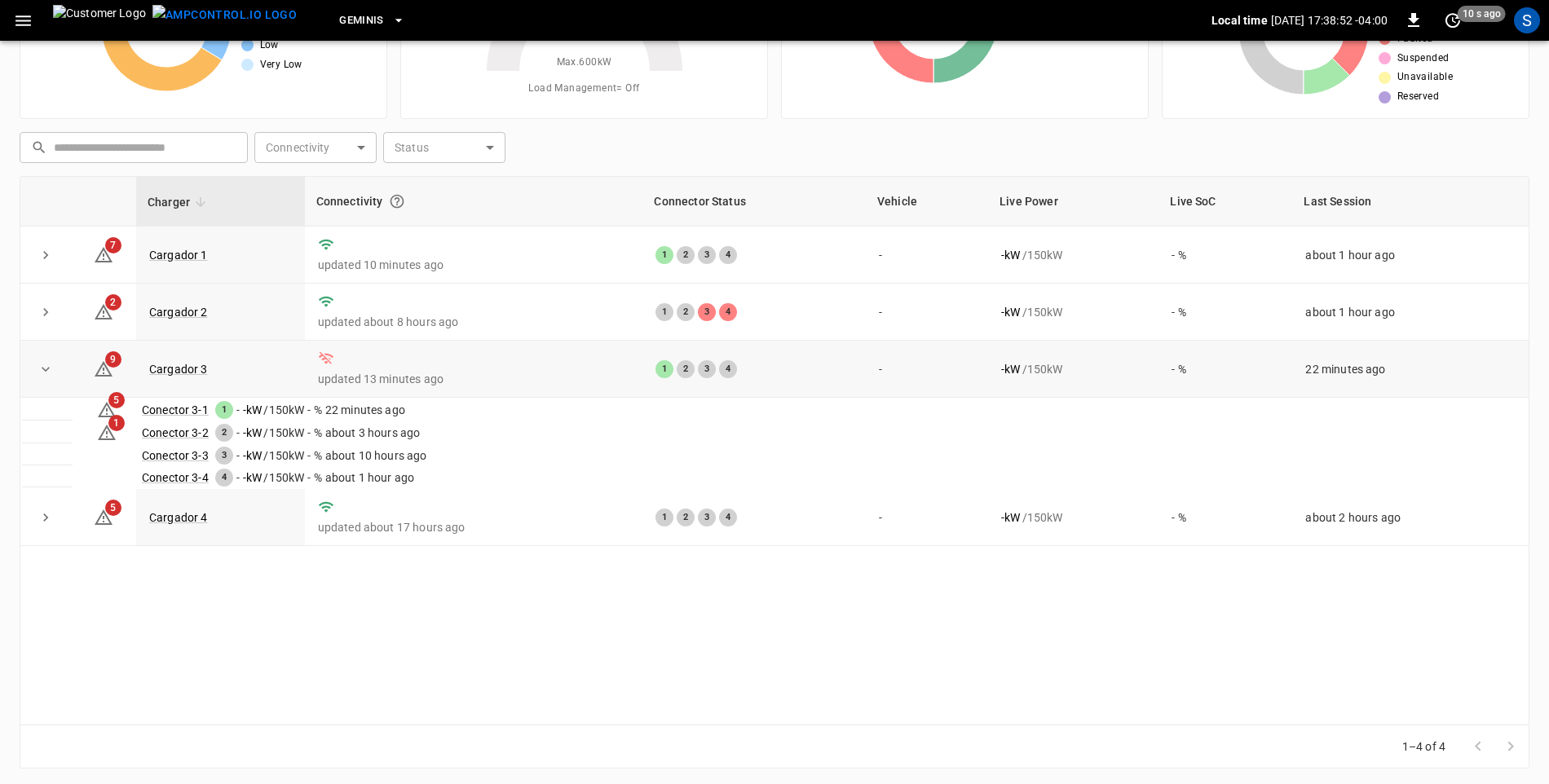
scroll to position [153, 0]
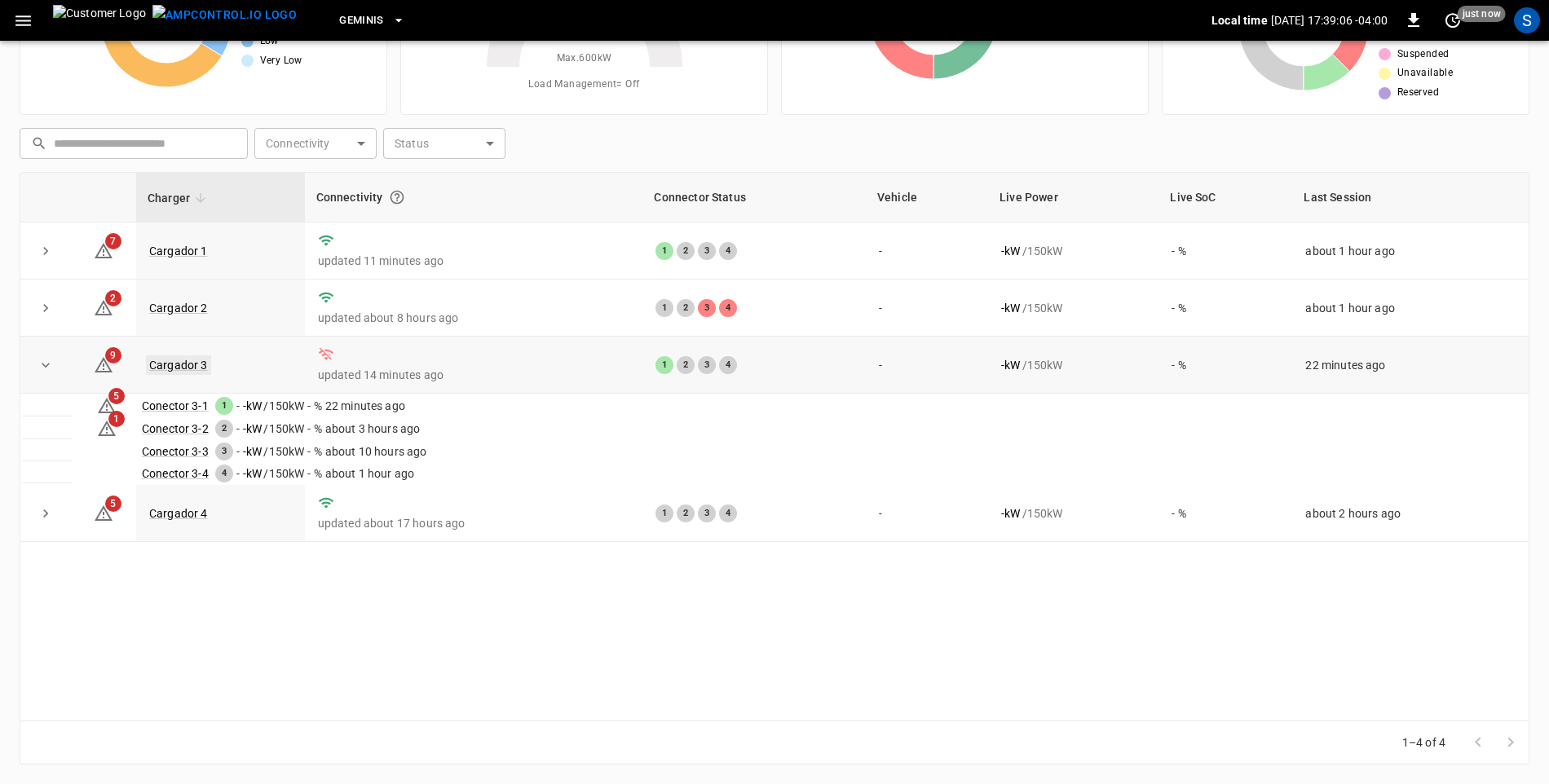
click at [172, 369] on link "Cargador 3" at bounding box center [178, 364] width 65 height 20
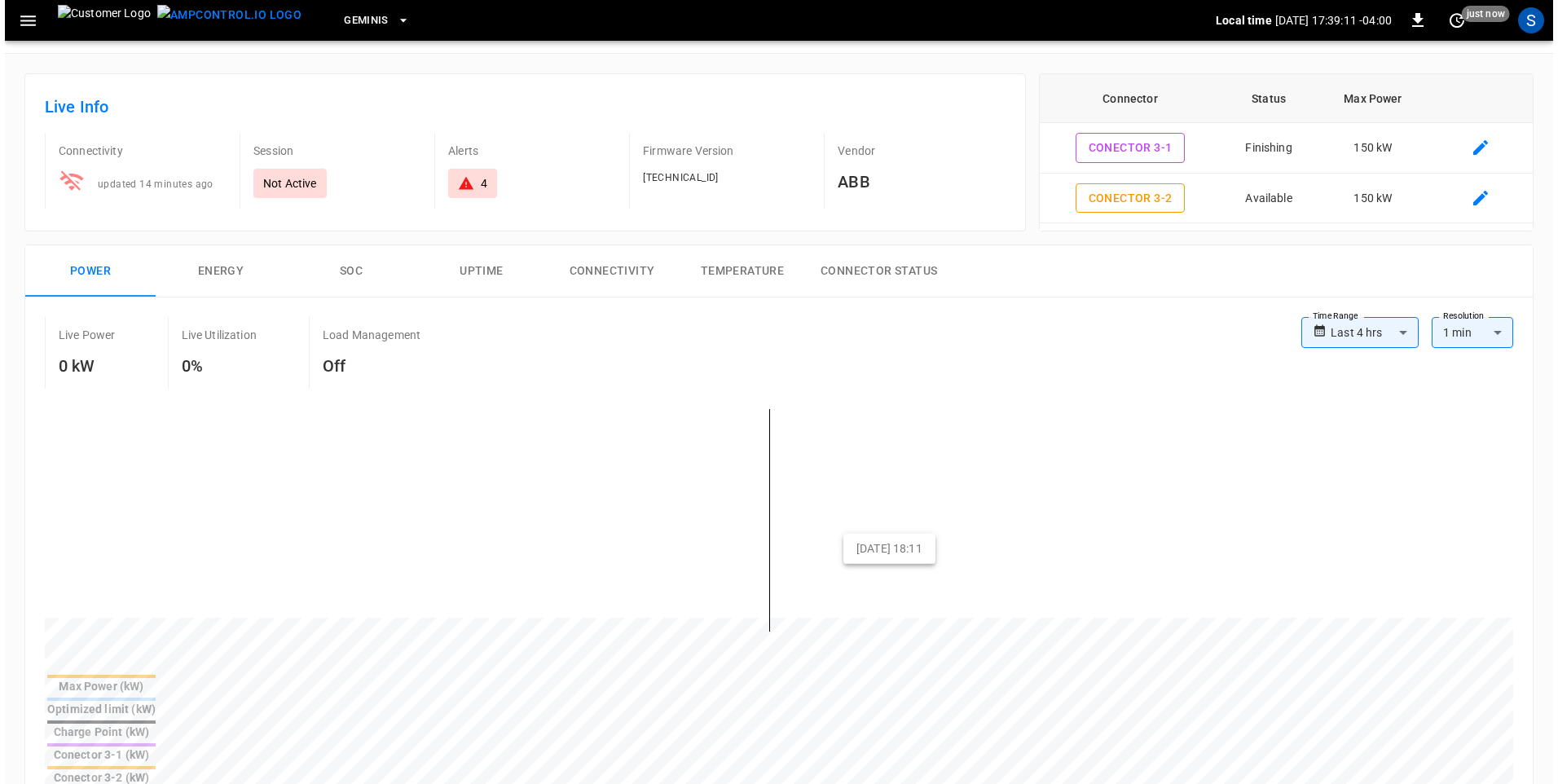
scroll to position [82, 0]
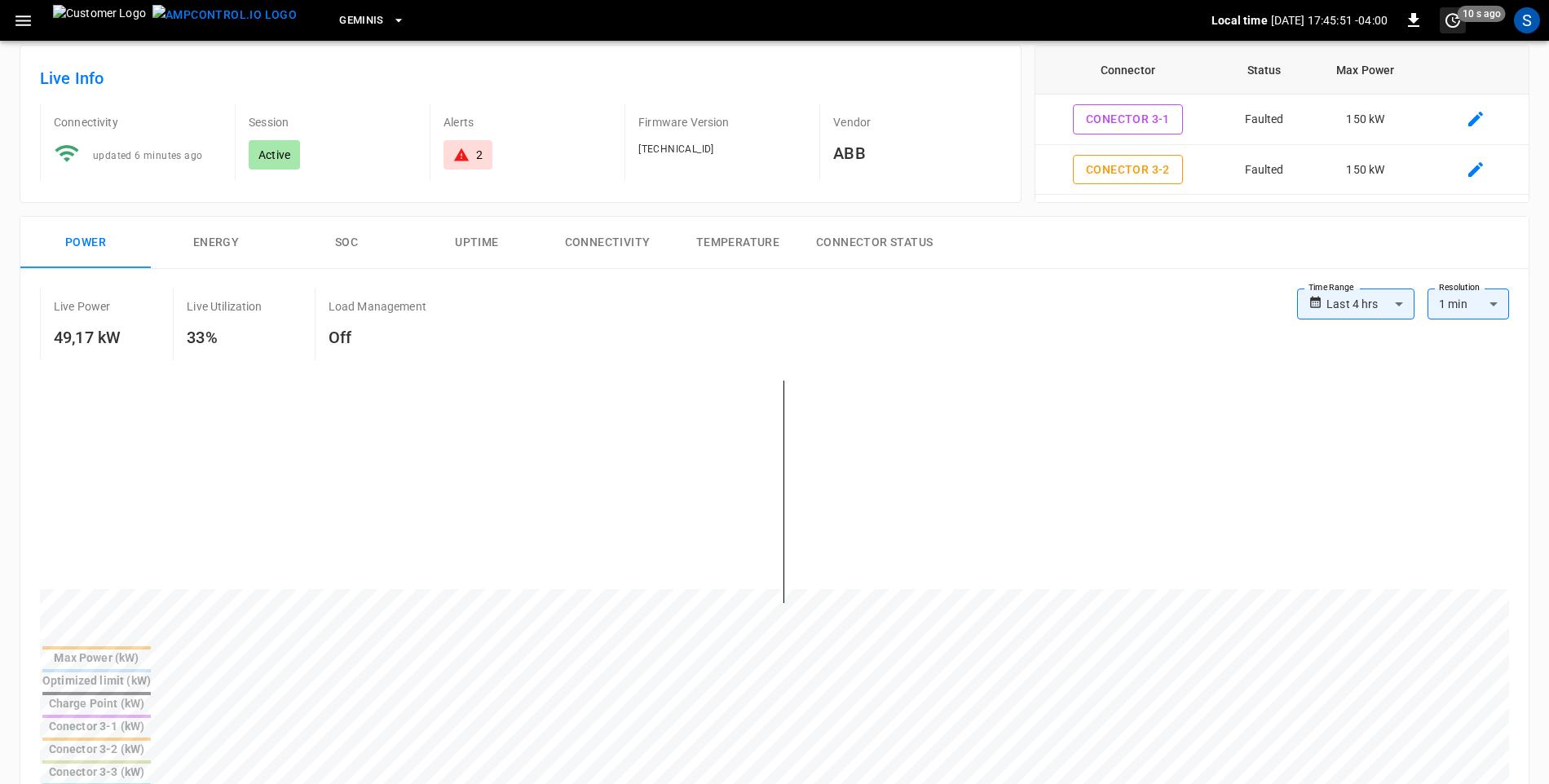
click at [1453, 22] on icon "set refresh interval" at bounding box center [1452, 20] width 20 height 20
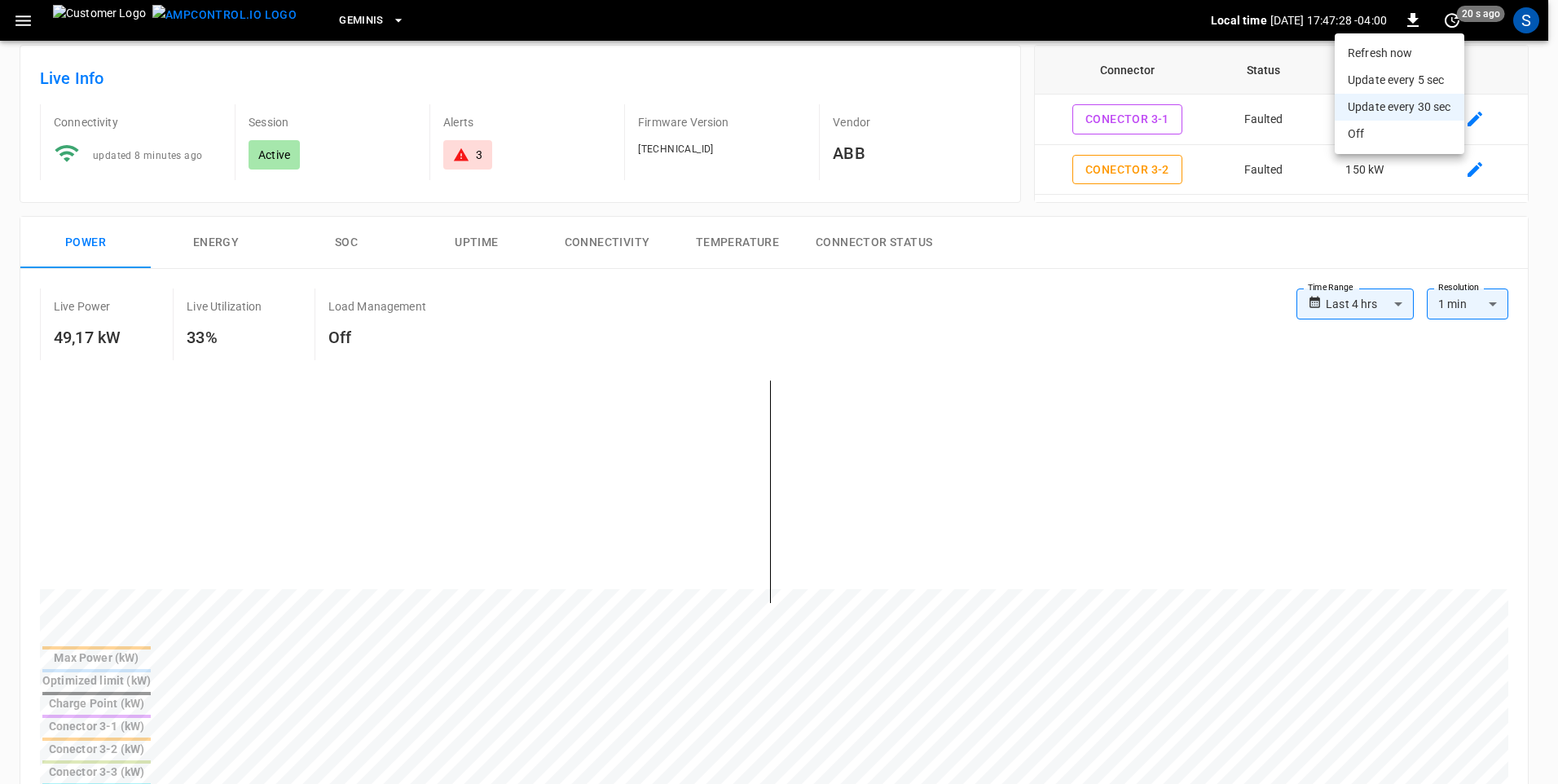
click at [1396, 38] on ul "Refresh now Update every 5 sec Update every 30 sec Off" at bounding box center [1400, 93] width 130 height 121
click at [1397, 48] on li "Refresh now" at bounding box center [1400, 54] width 130 height 27
